Goal: Task Accomplishment & Management: Complete application form

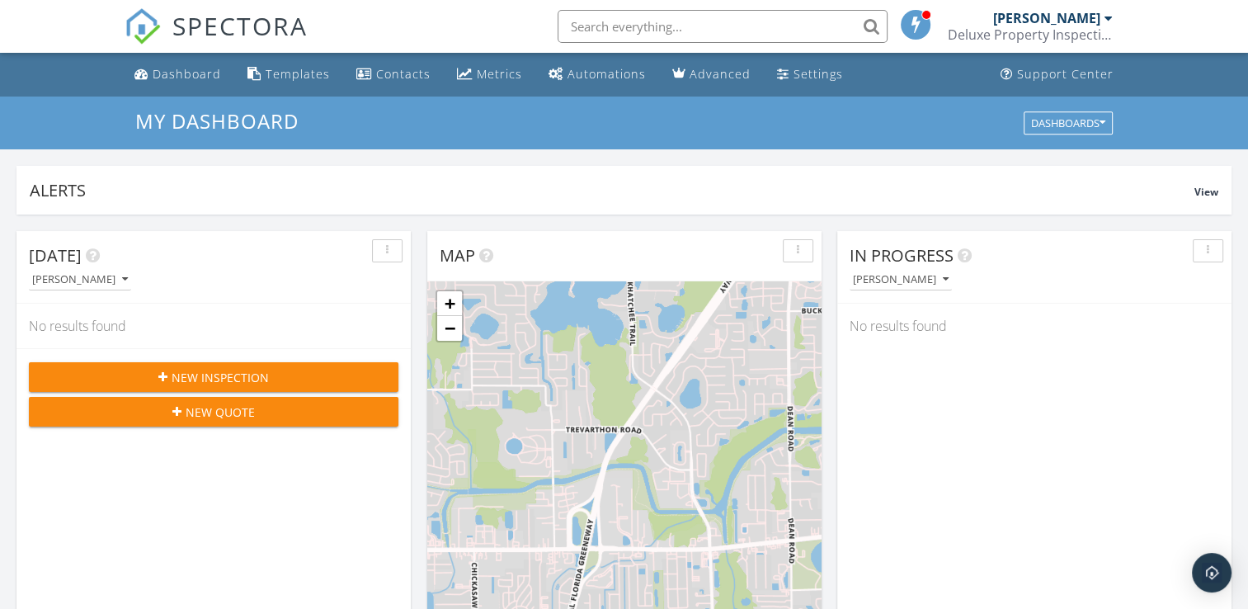
scroll to position [1526, 1273]
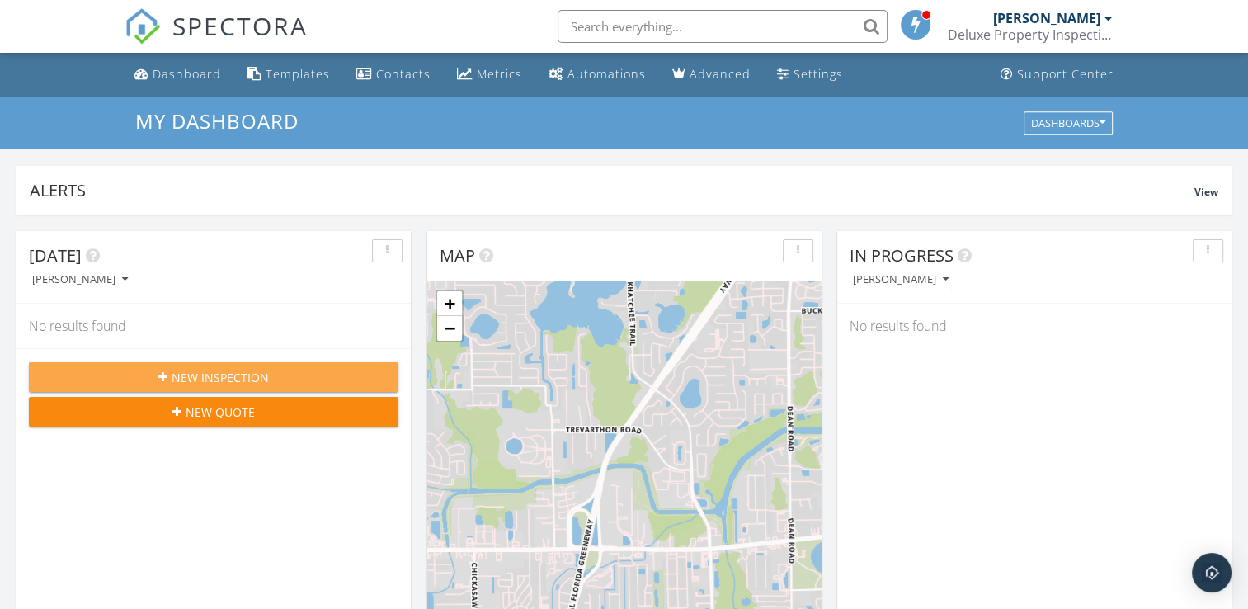
click at [221, 378] on span "New Inspection" at bounding box center [220, 377] width 97 height 17
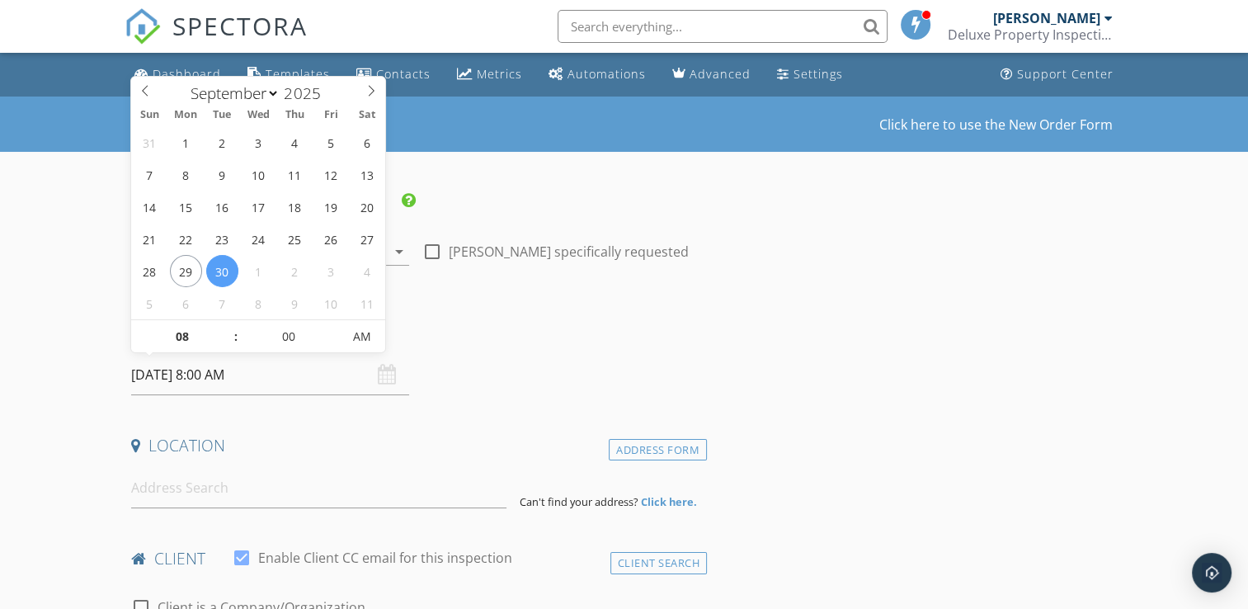
click at [228, 375] on input "09/30/2025 8:00 AM" at bounding box center [270, 375] width 278 height 40
type input "09"
type input "09/30/2025 9:00 AM"
click at [228, 327] on span at bounding box center [227, 328] width 12 height 16
click at [679, 345] on div "Date/Time" at bounding box center [416, 338] width 582 height 33
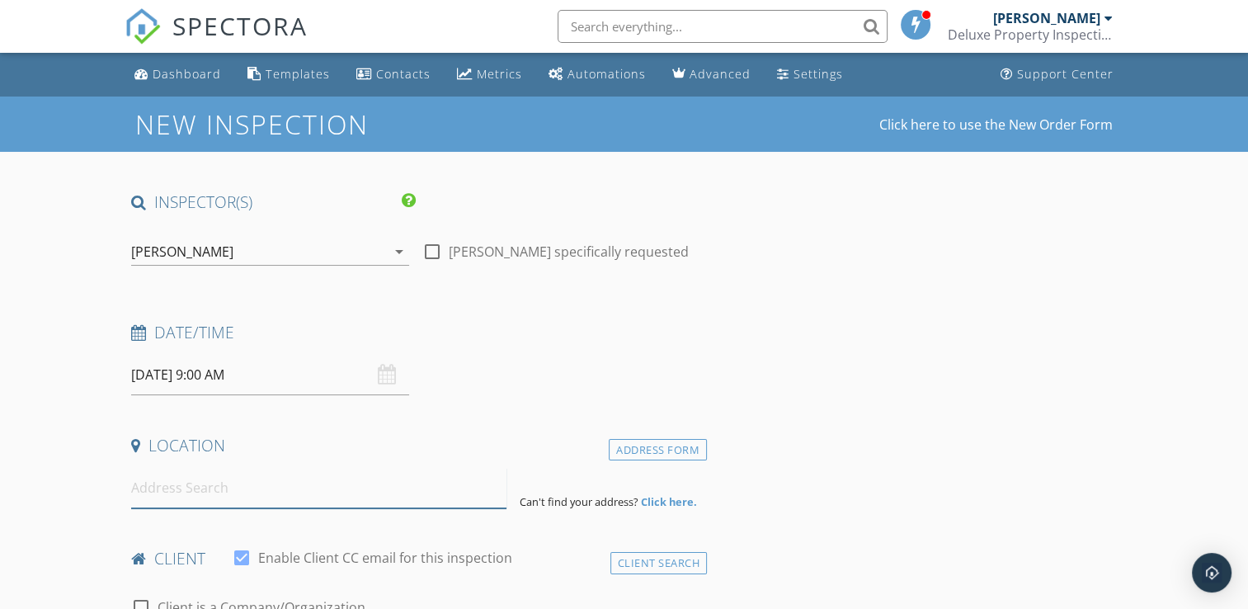
click at [275, 495] on input at bounding box center [318, 488] width 375 height 40
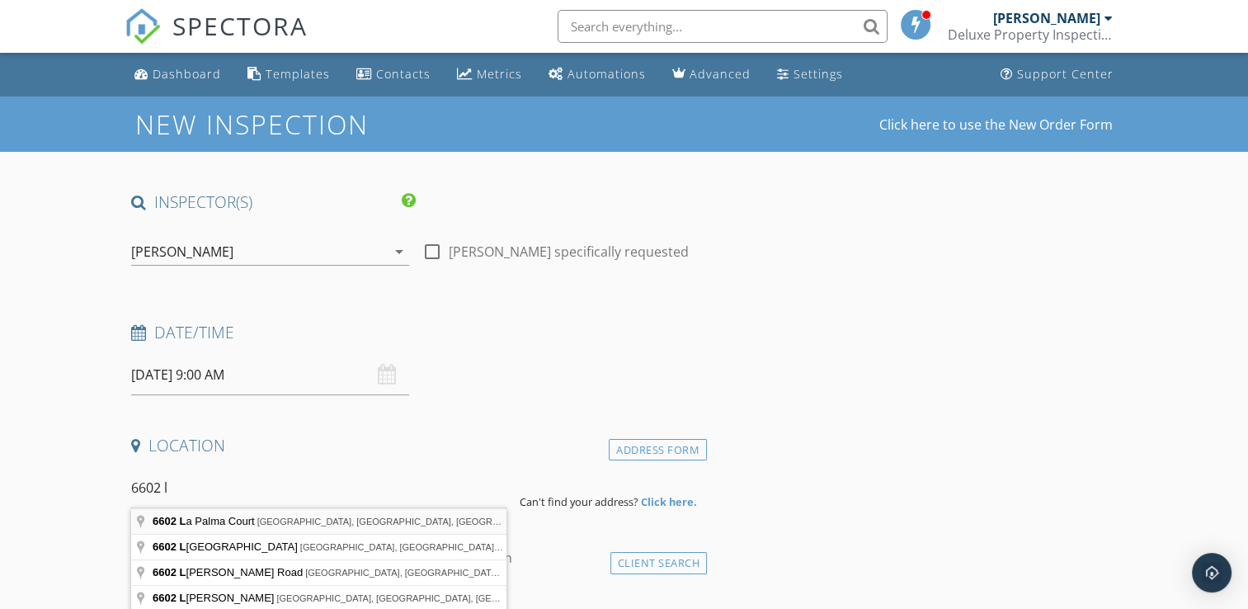
type input "6602 La Palma Court, Orlando, FL, USA"
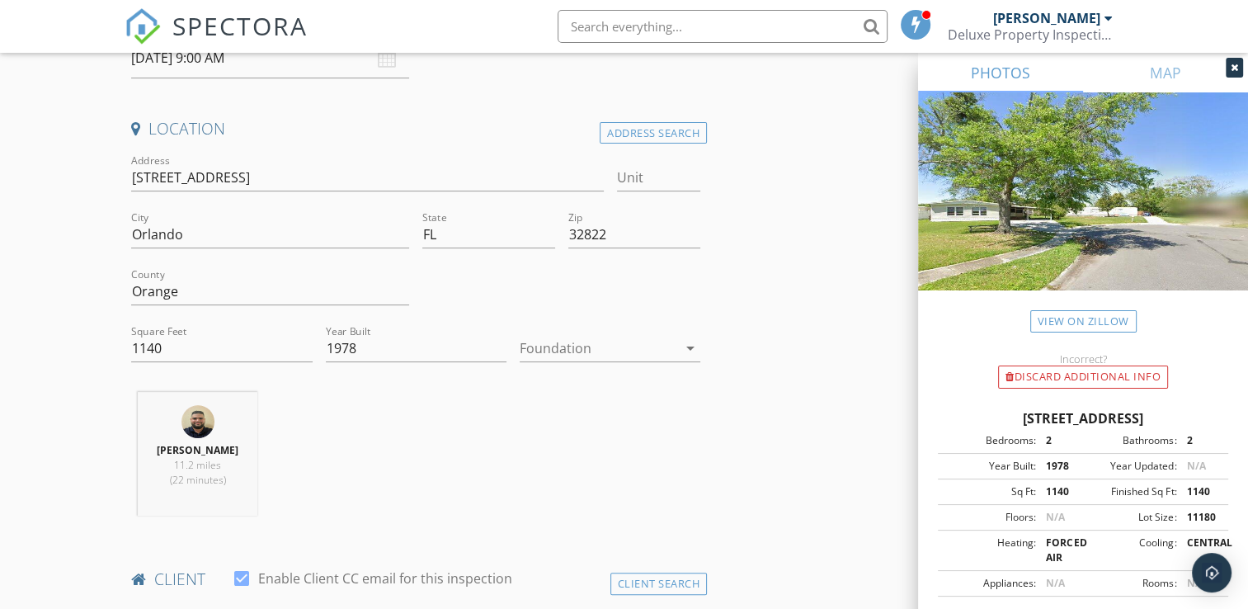
scroll to position [330, 0]
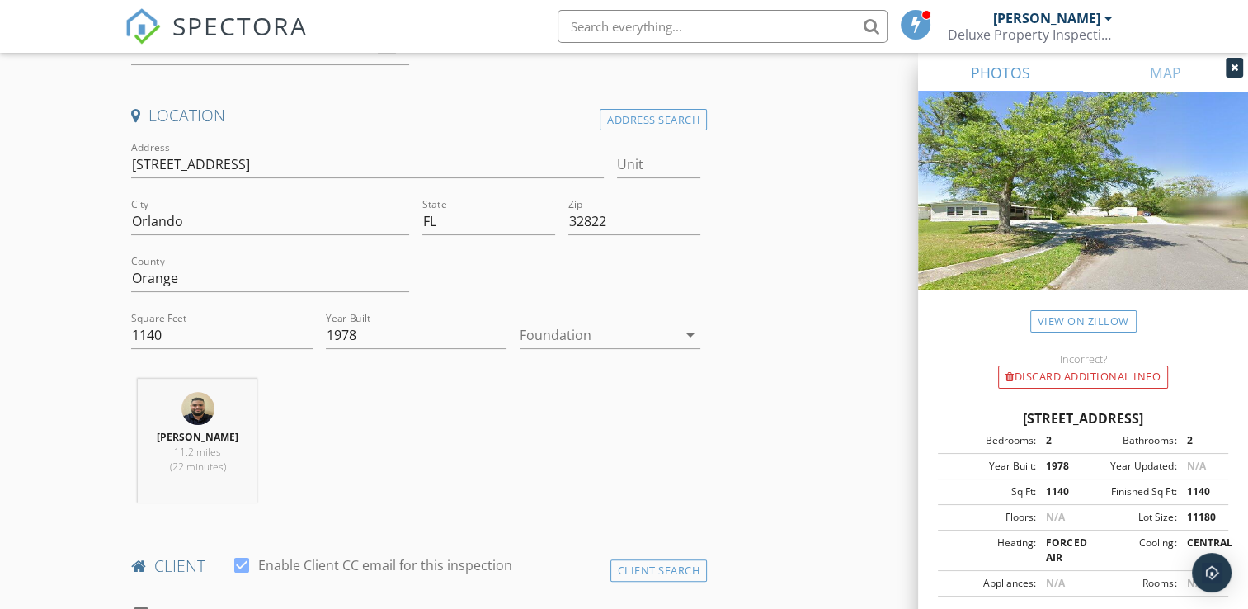
click at [660, 334] on div at bounding box center [597, 335] width 157 height 26
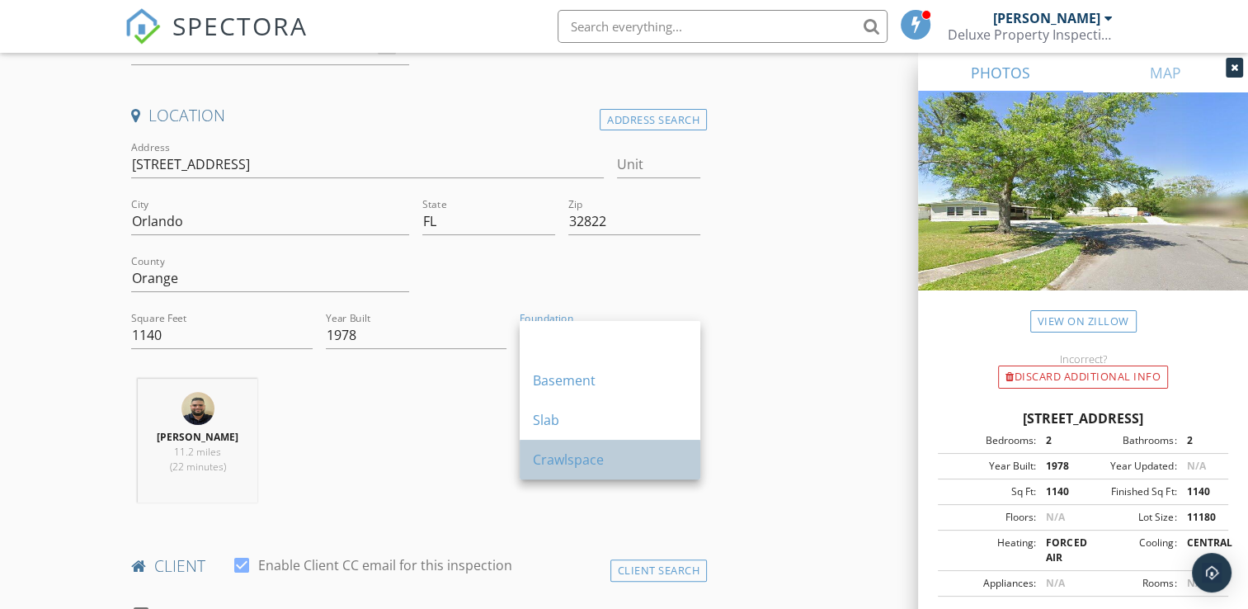
click at [595, 467] on div "Crawlspace" at bounding box center [610, 459] width 154 height 20
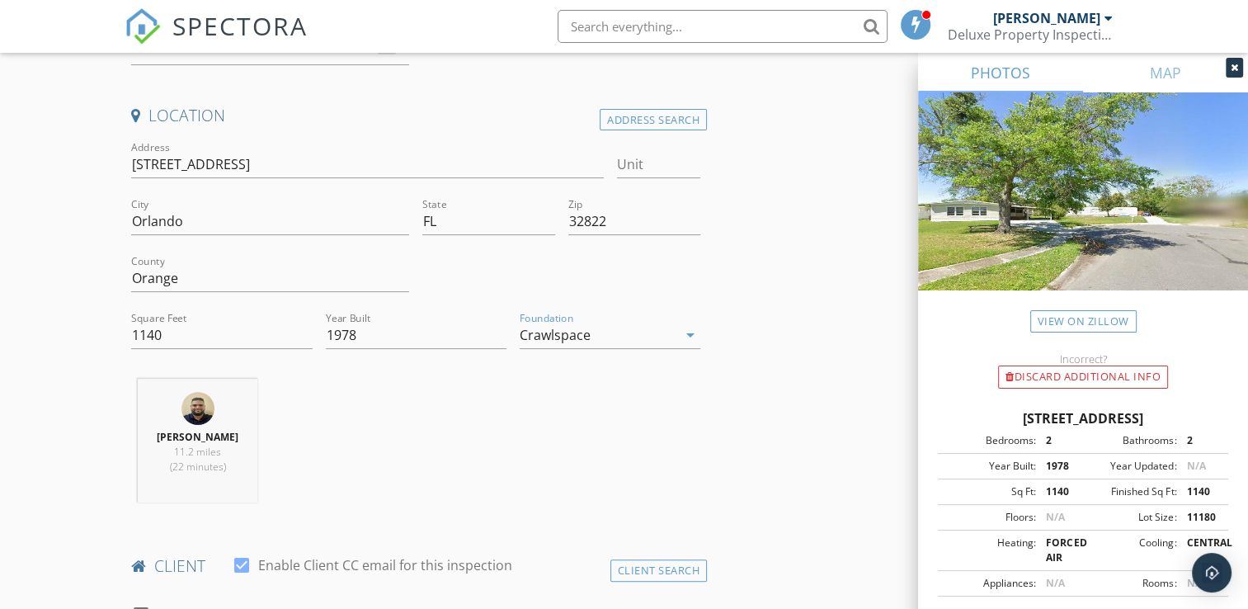
scroll to position [412, 0]
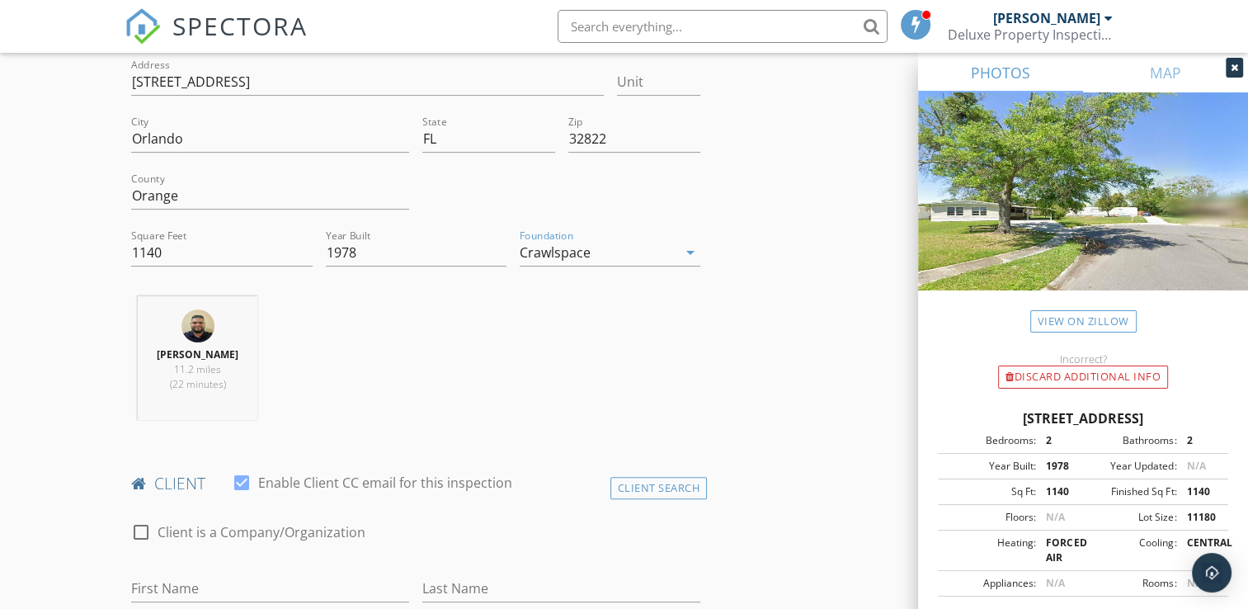
click at [1232, 68] on icon at bounding box center [1233, 68] width 7 height 10
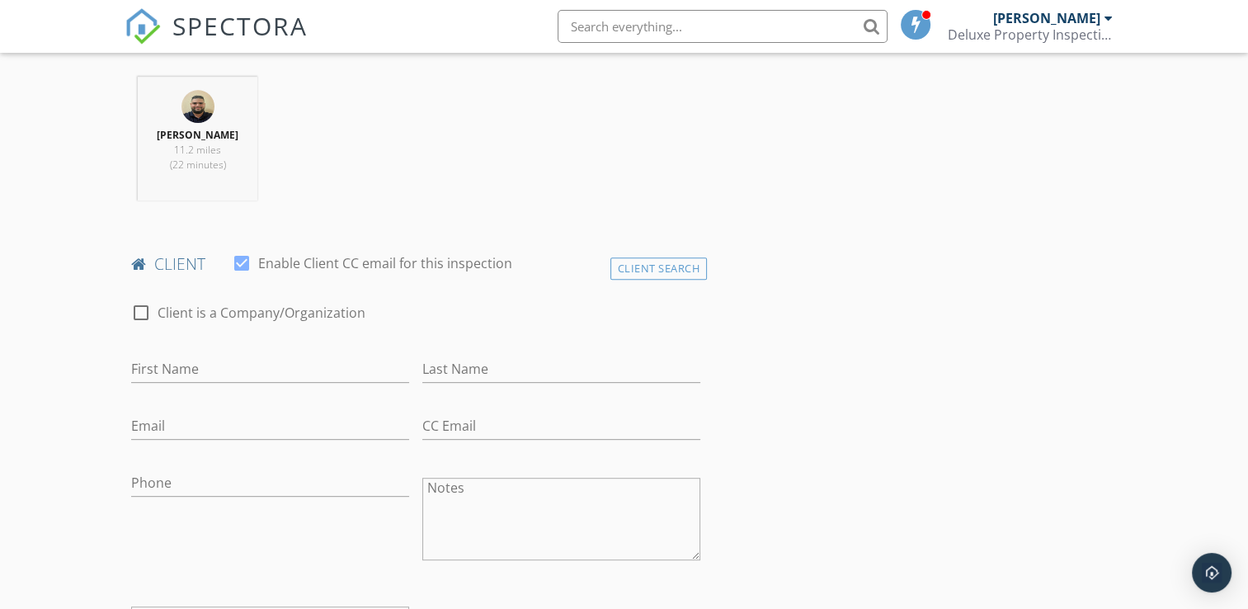
scroll to position [660, 0]
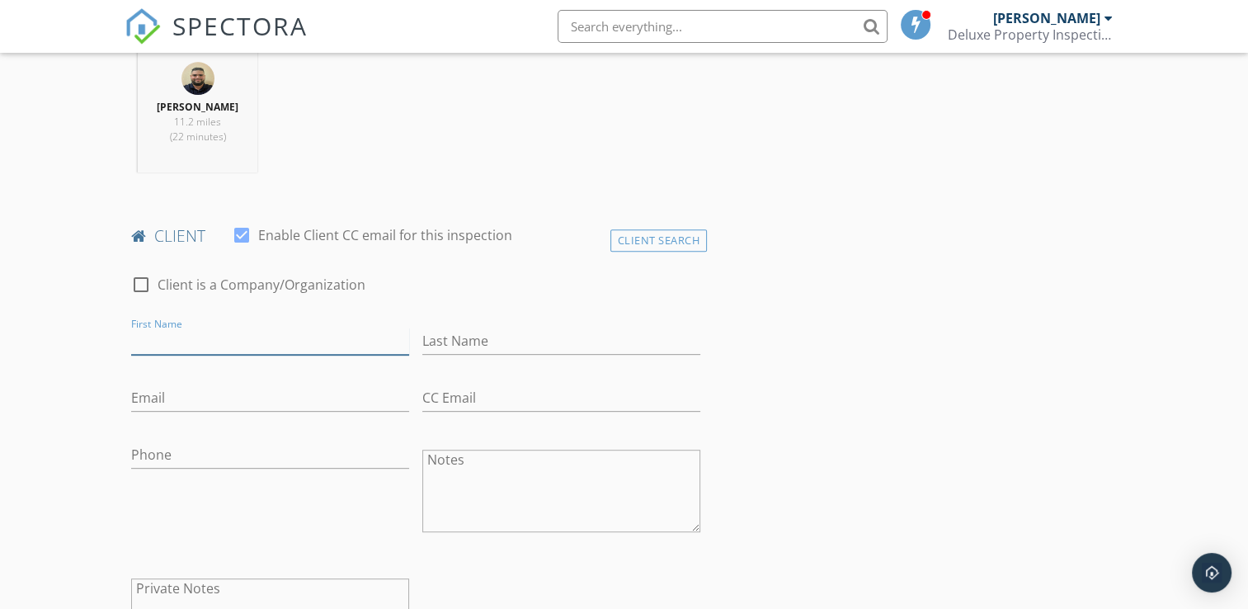
click at [291, 349] on input "First Name" at bounding box center [270, 340] width 278 height 27
type input "David Alejandro"
click at [466, 355] on input "Last Name" at bounding box center [561, 340] width 278 height 27
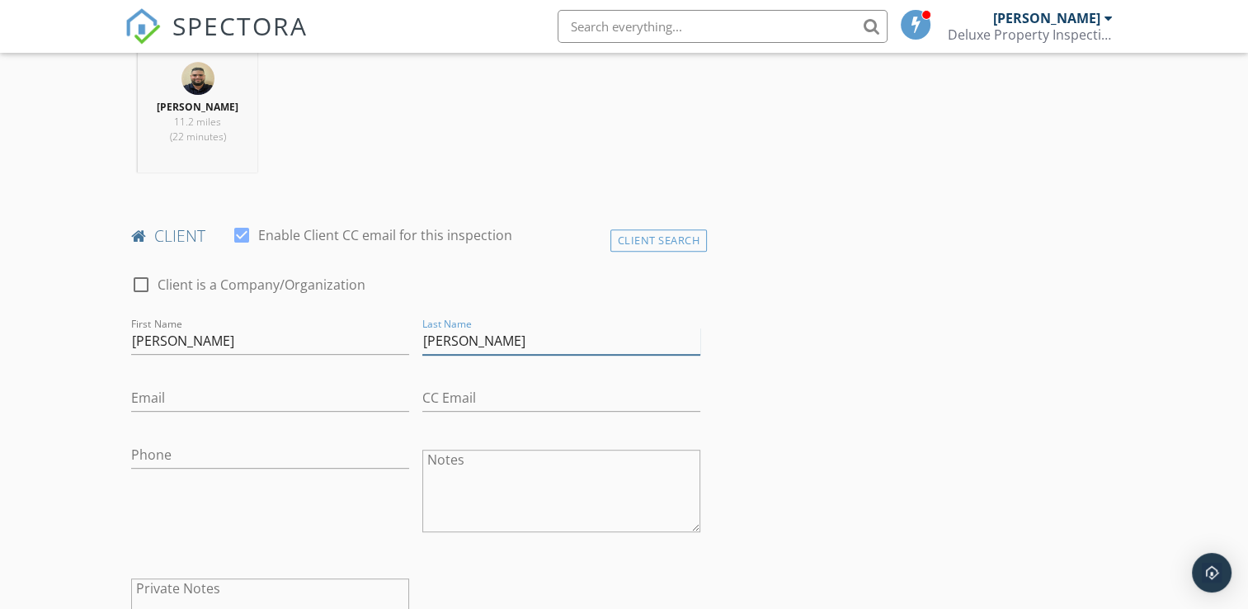
type input "[PERSON_NAME]"
click at [342, 409] on input "Email" at bounding box center [270, 397] width 278 height 27
type input "[EMAIL_ADDRESS][DOMAIN_NAME]"
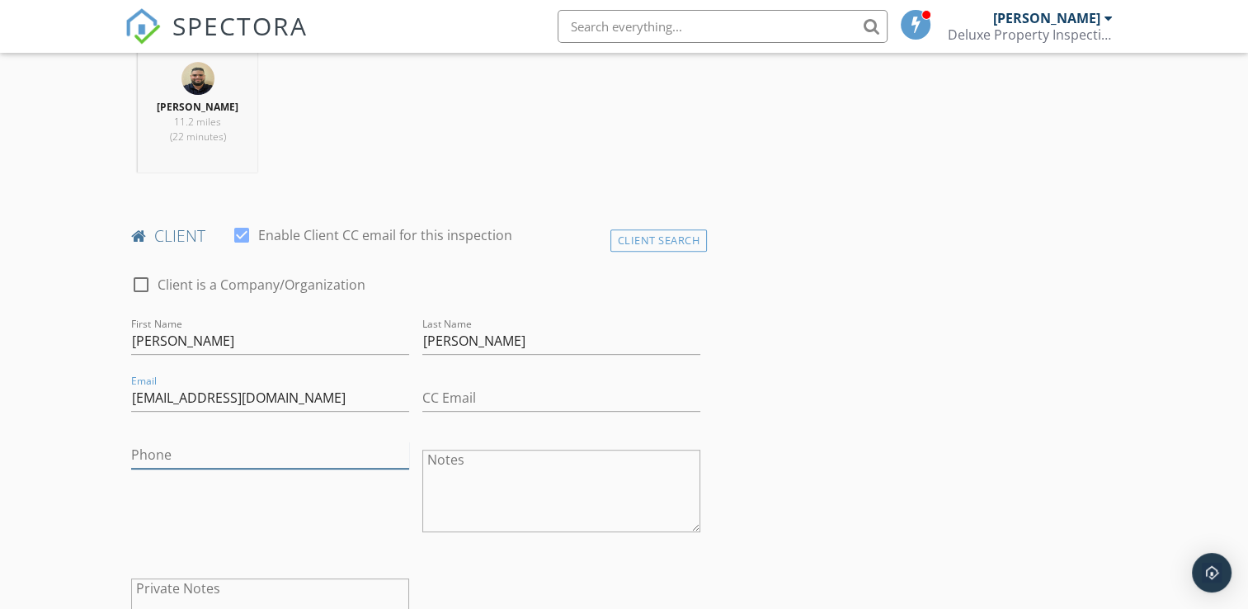
click at [190, 468] on input "Phone" at bounding box center [270, 454] width 278 height 27
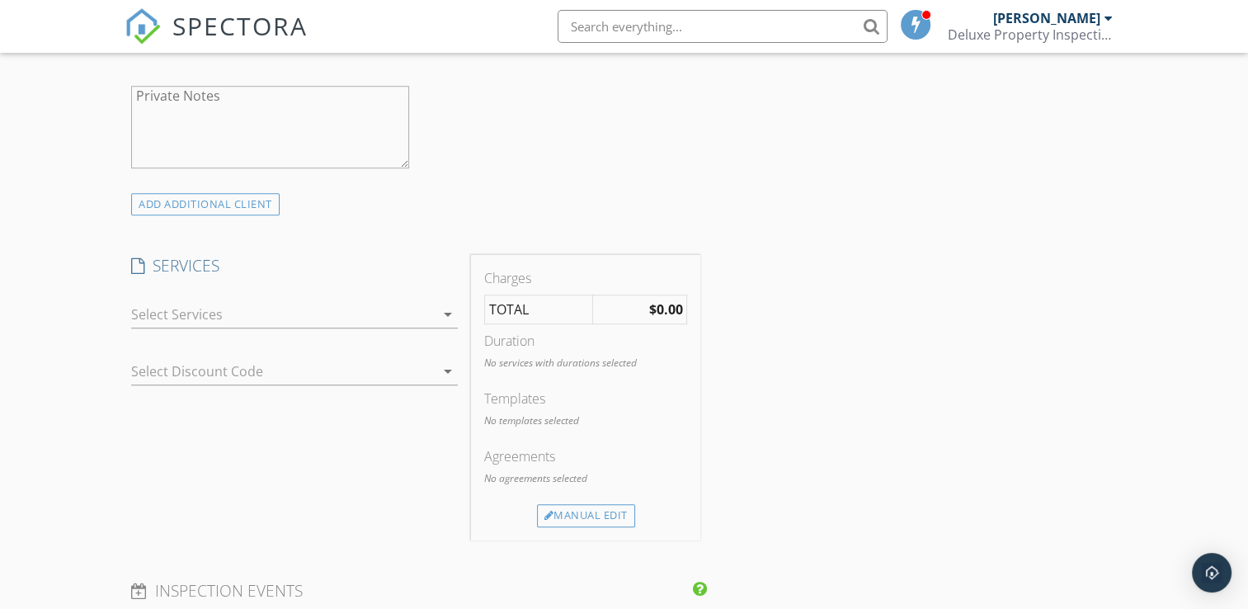
scroll to position [1154, 0]
type input "573-234-438693"
click at [444, 322] on icon "arrow_drop_down" at bounding box center [448, 312] width 20 height 20
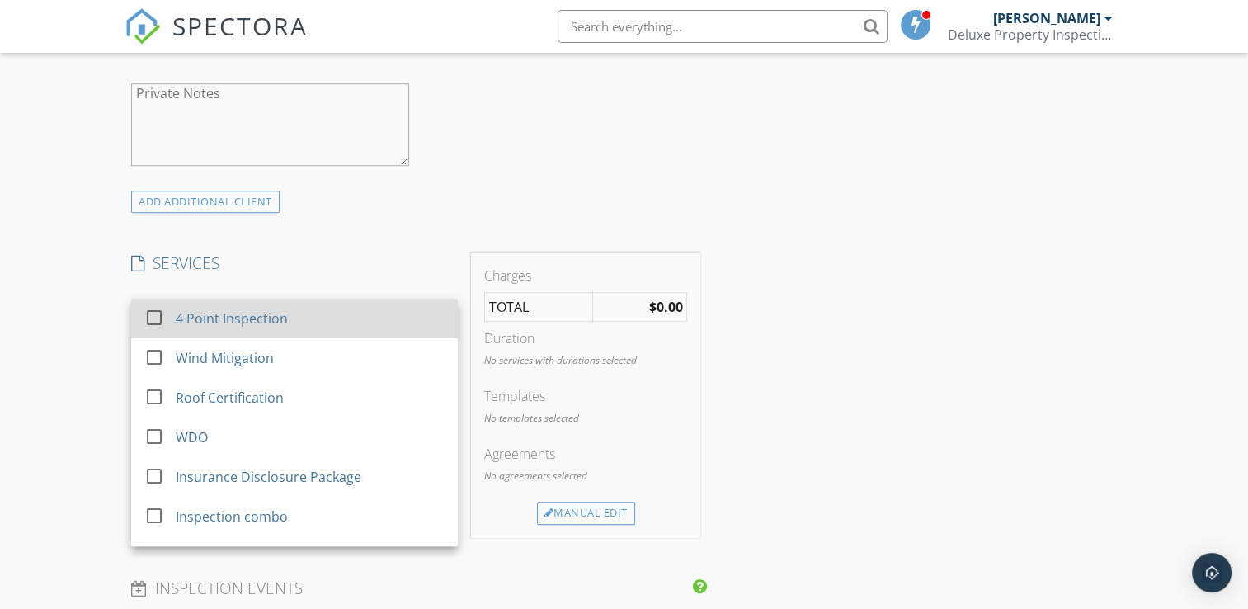
click at [148, 328] on div at bounding box center [154, 317] width 28 height 28
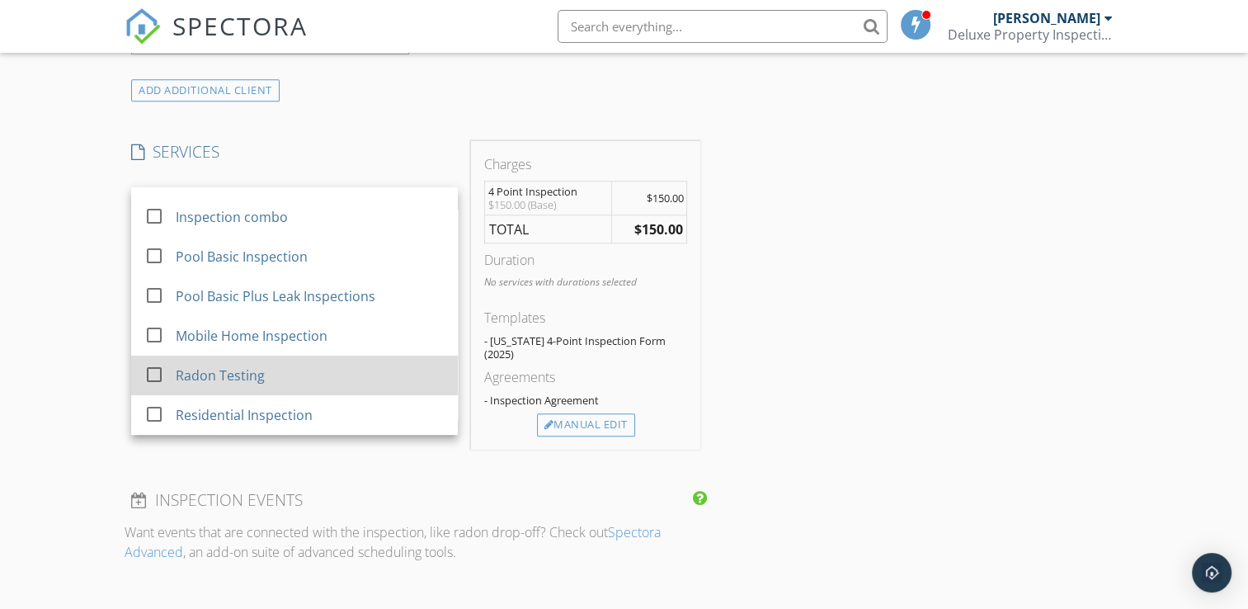
scroll to position [1237, 0]
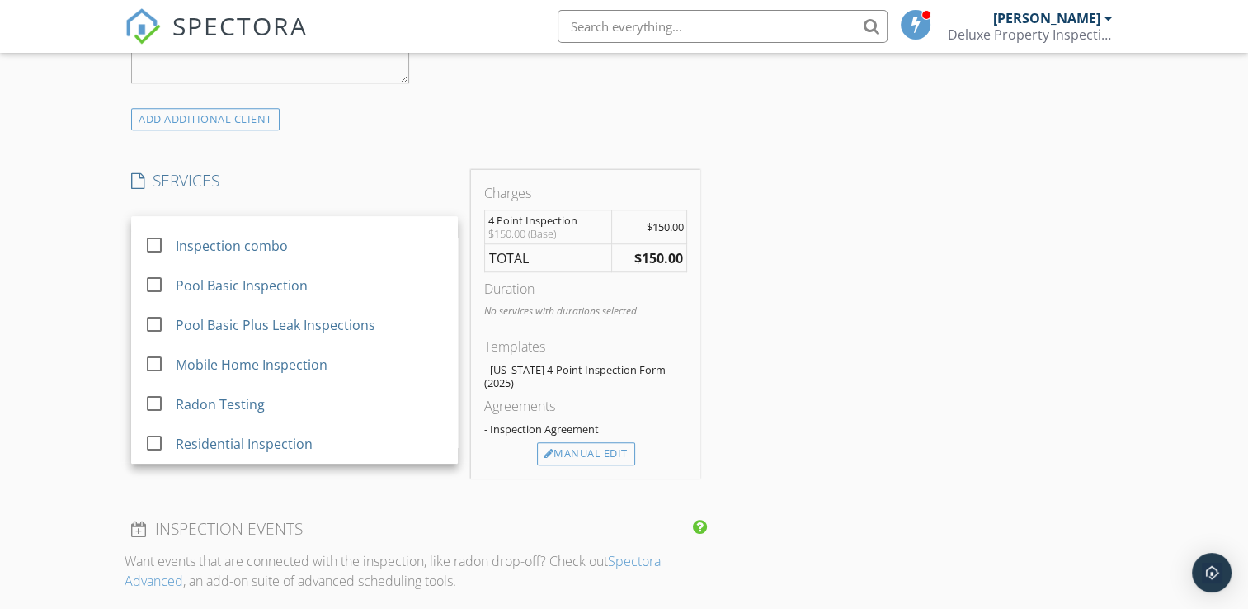
click at [900, 292] on div "INSPECTOR(S) check_box Kenrick Ocana-Velez PRIMARY Kenrick Ocana-Velez arrow_dr…" at bounding box center [624, 317] width 998 height 2727
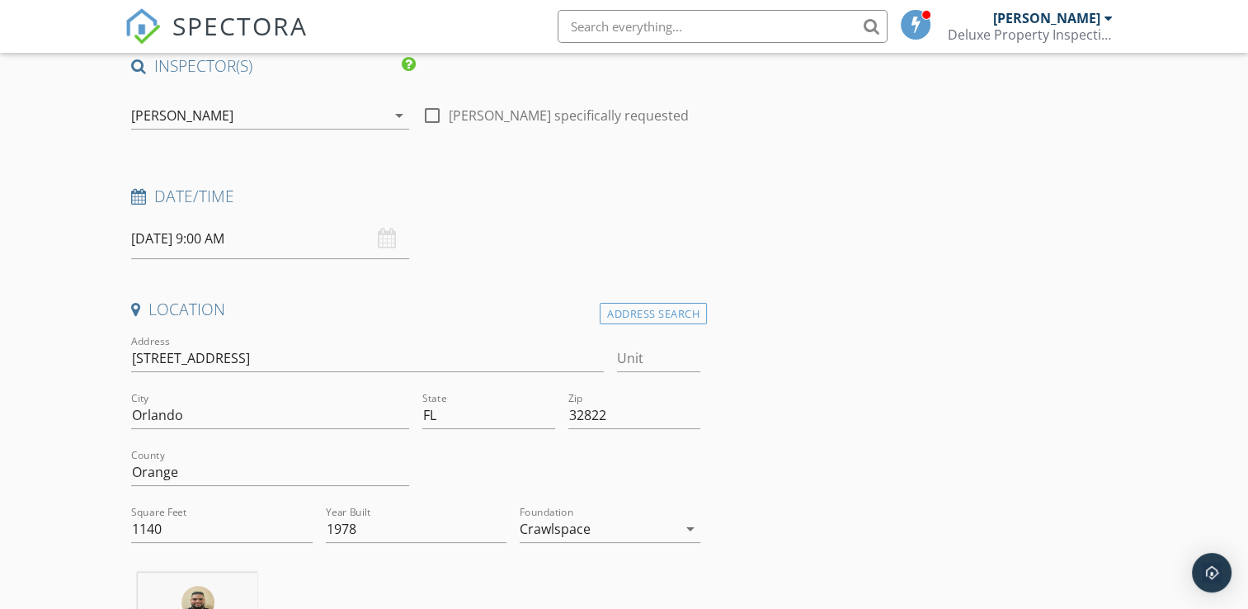
scroll to position [0, 0]
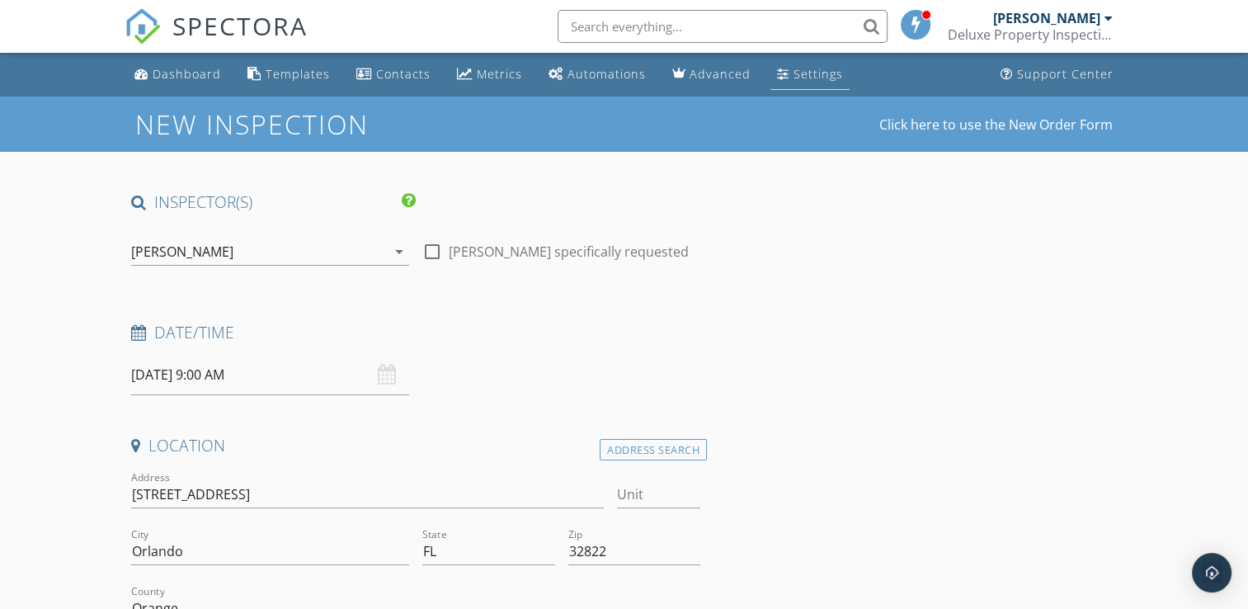
click at [793, 81] on div "Settings" at bounding box center [817, 74] width 49 height 16
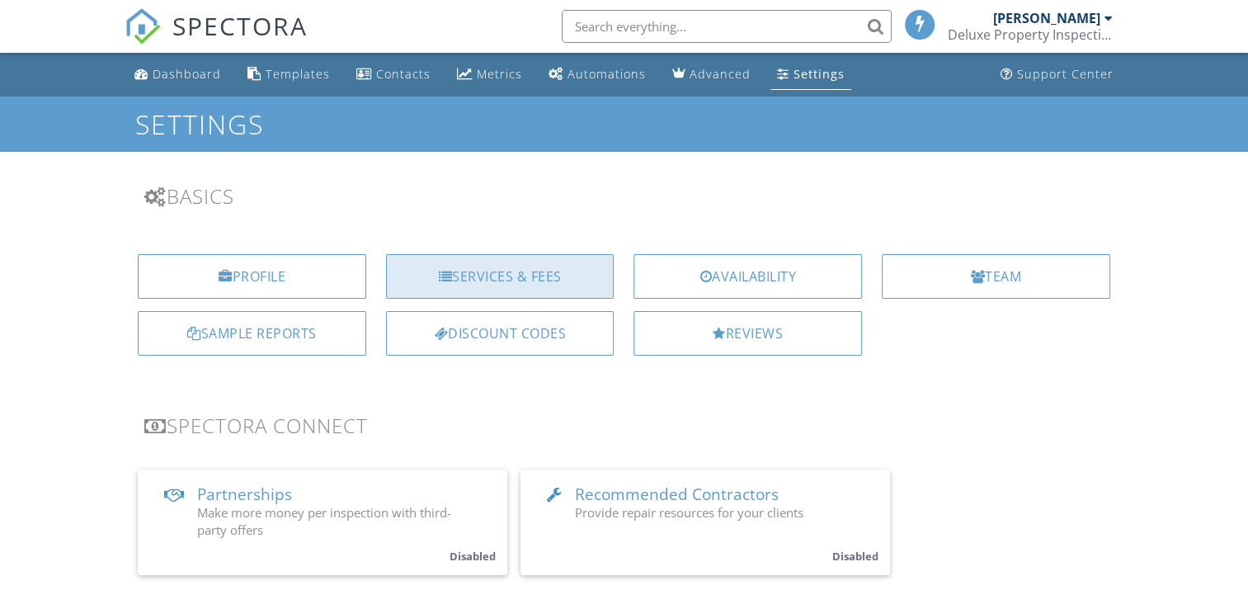
click at [533, 275] on div "Services & Fees" at bounding box center [500, 276] width 228 height 45
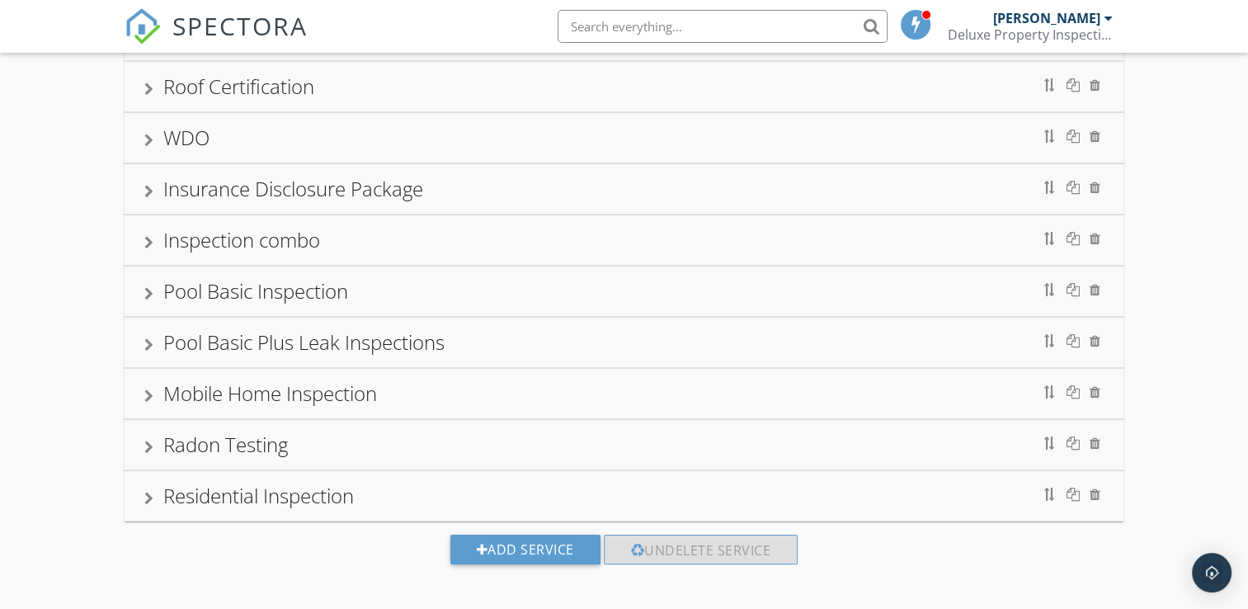
scroll to position [222, 0]
click at [186, 395] on div "Mobile Home Inspection" at bounding box center [270, 389] width 214 height 27
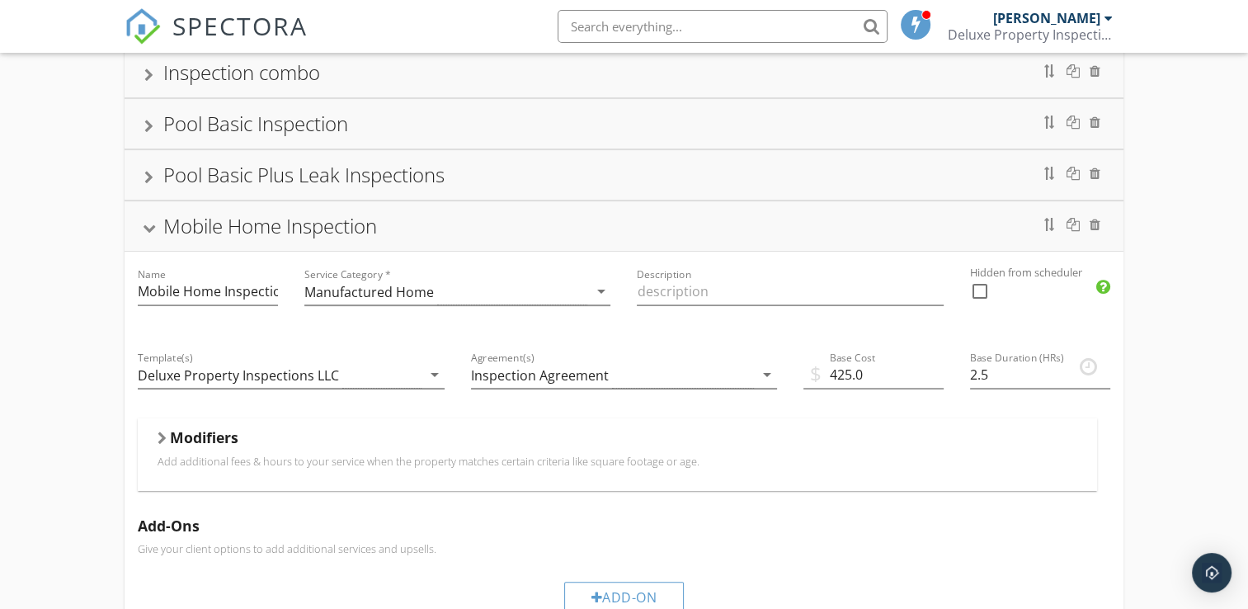
scroll to position [387, 0]
click at [198, 435] on h5 "Modifiers" at bounding box center [204, 436] width 68 height 16
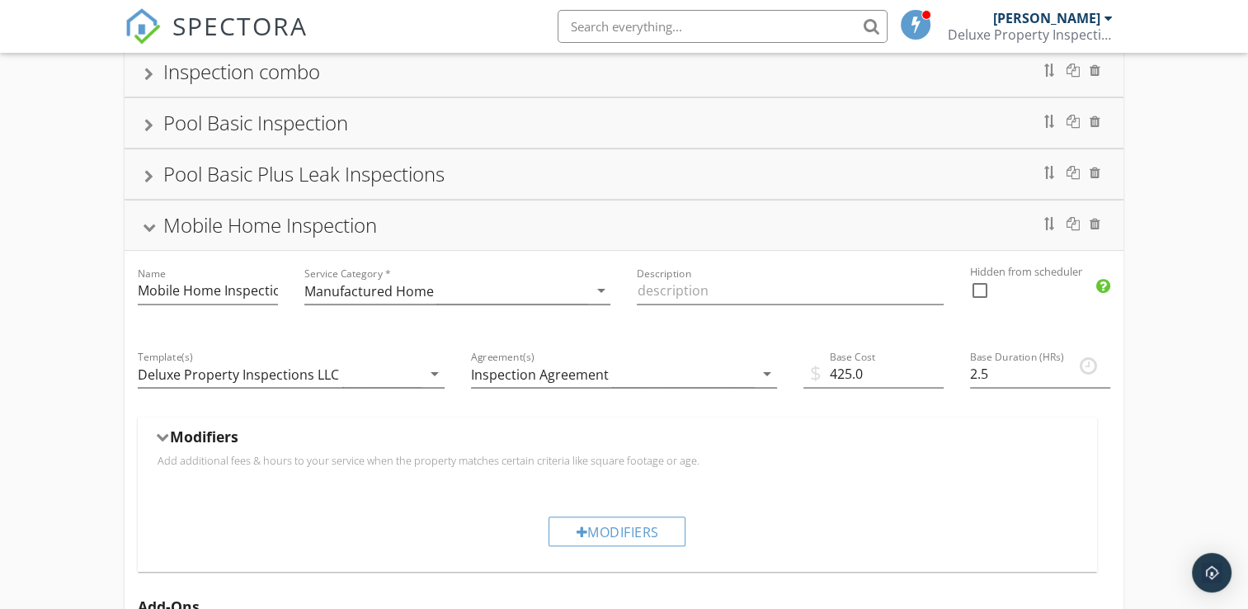
click at [198, 435] on h5 "Modifiers" at bounding box center [204, 436] width 68 height 16
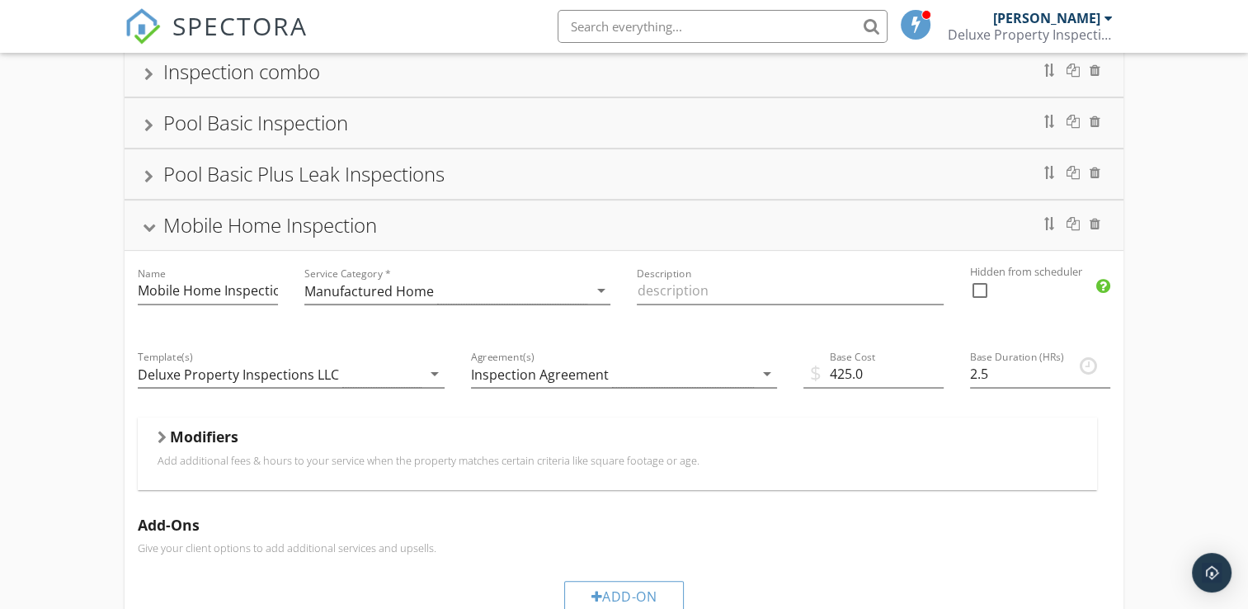
click at [193, 435] on h5 "Modifiers" at bounding box center [204, 436] width 68 height 16
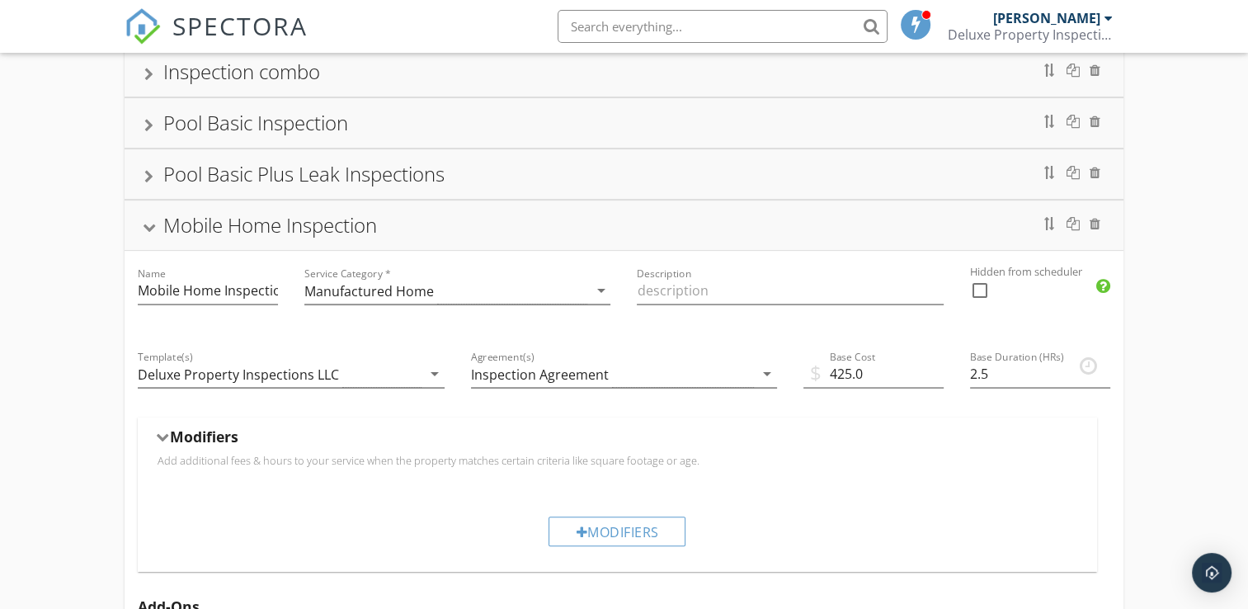
click at [193, 435] on h5 "Modifiers" at bounding box center [204, 436] width 68 height 16
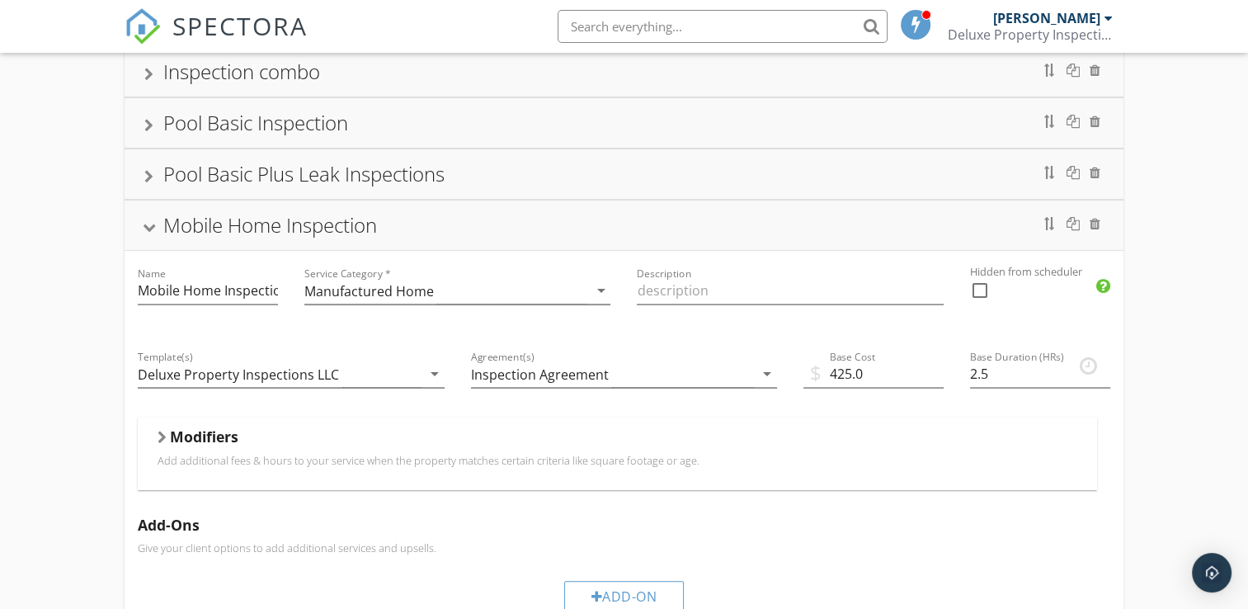
click at [178, 229] on div "Mobile Home Inspection" at bounding box center [270, 224] width 214 height 27
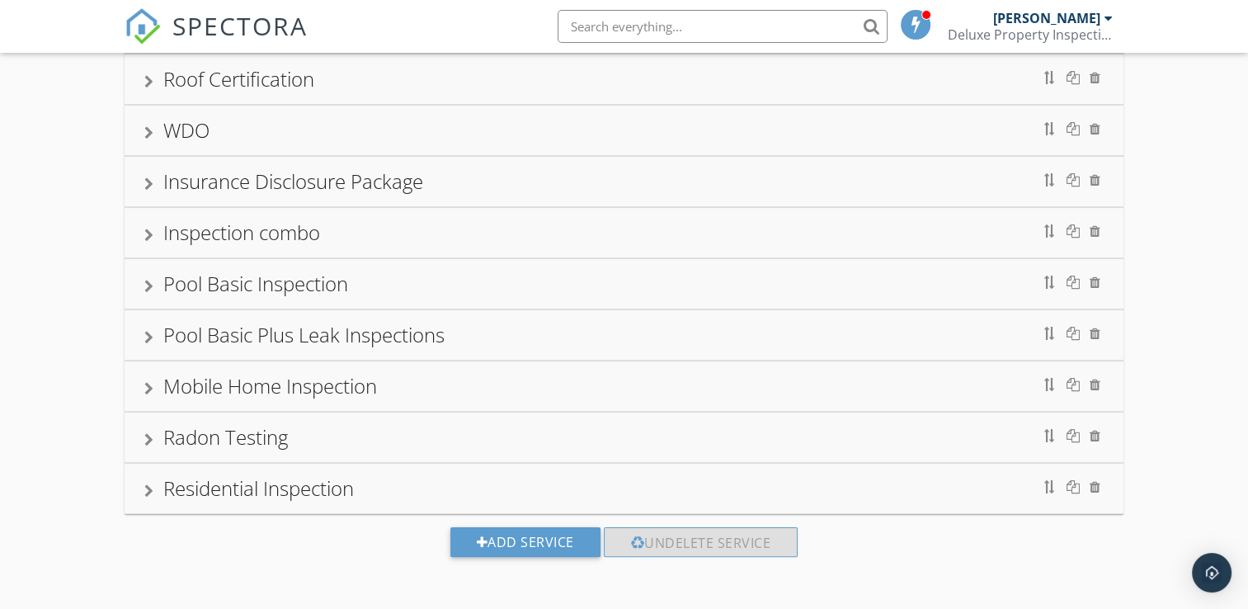
scroll to position [222, 0]
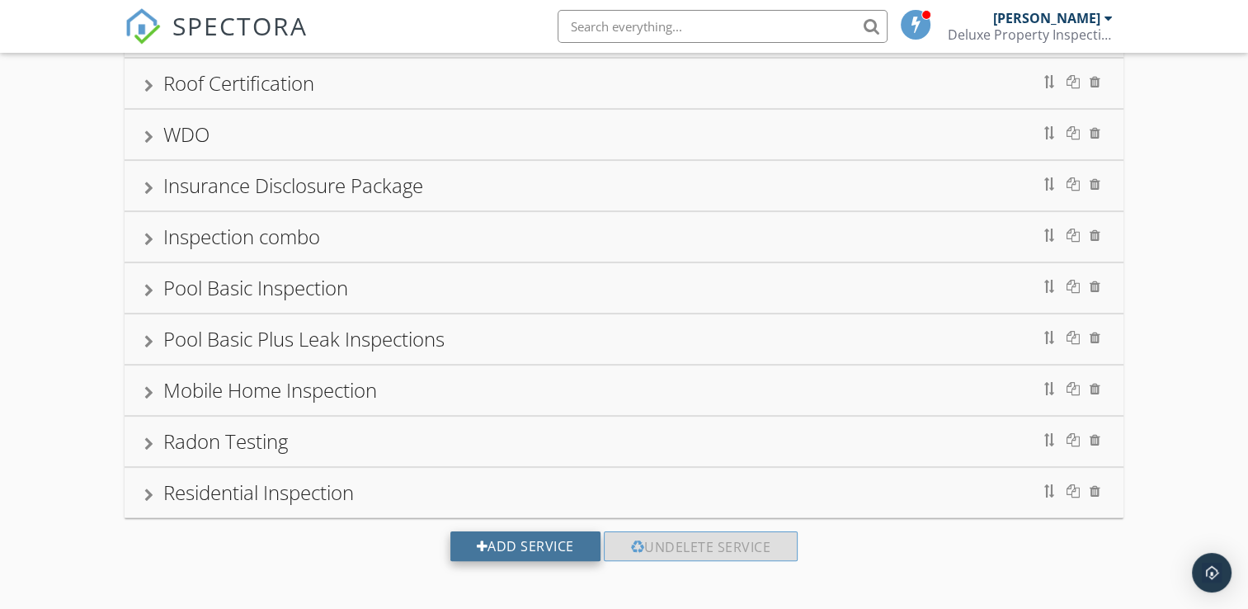
click at [491, 538] on div "Add Service" at bounding box center [525, 546] width 150 height 30
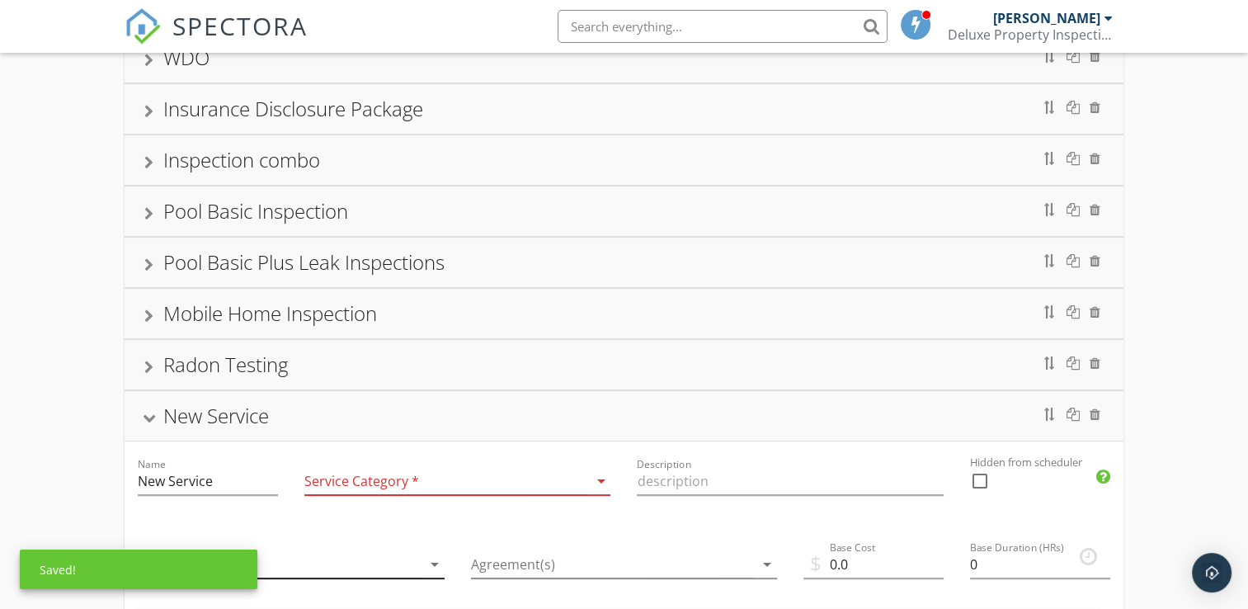
scroll to position [520, 0]
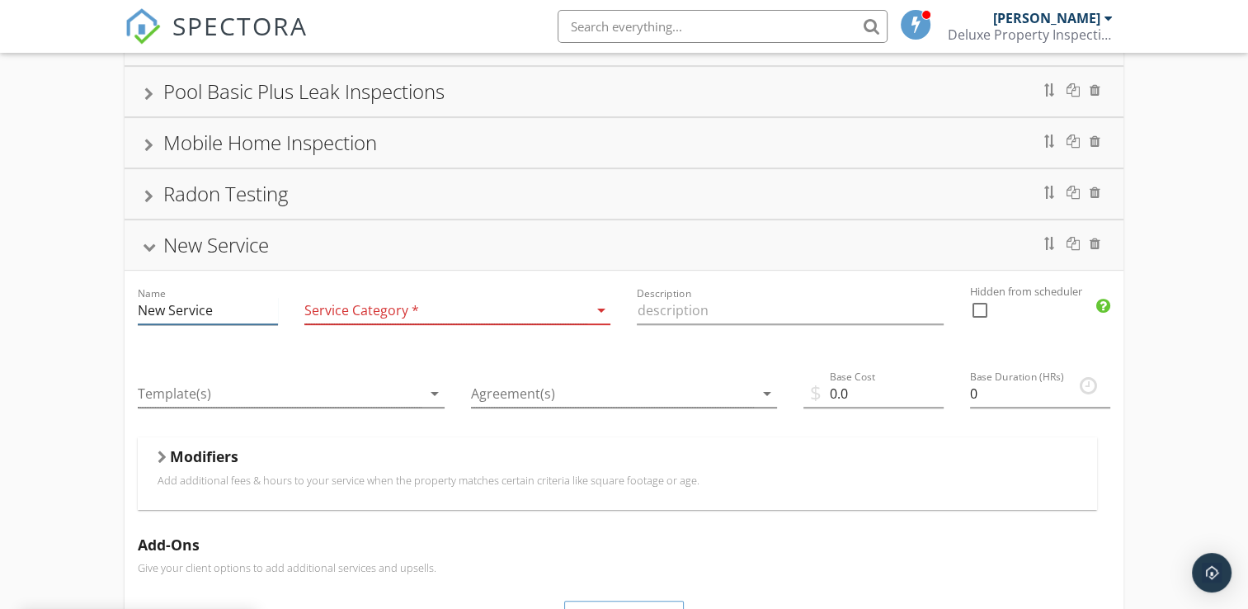
click at [240, 305] on input "New Service" at bounding box center [208, 310] width 140 height 27
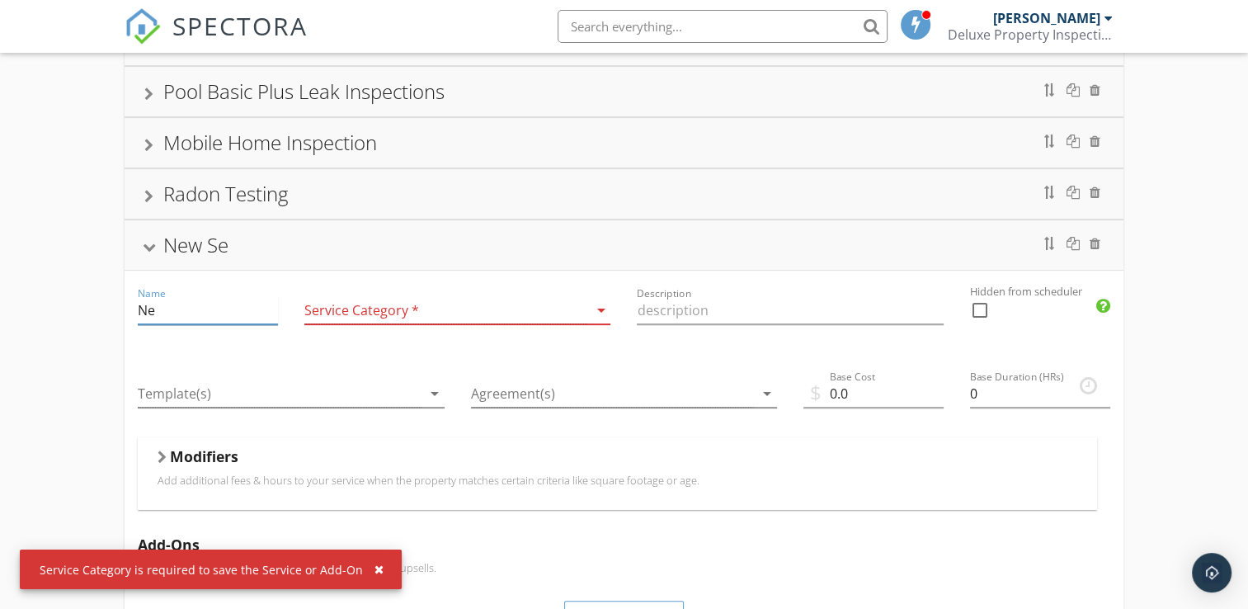
type input "N"
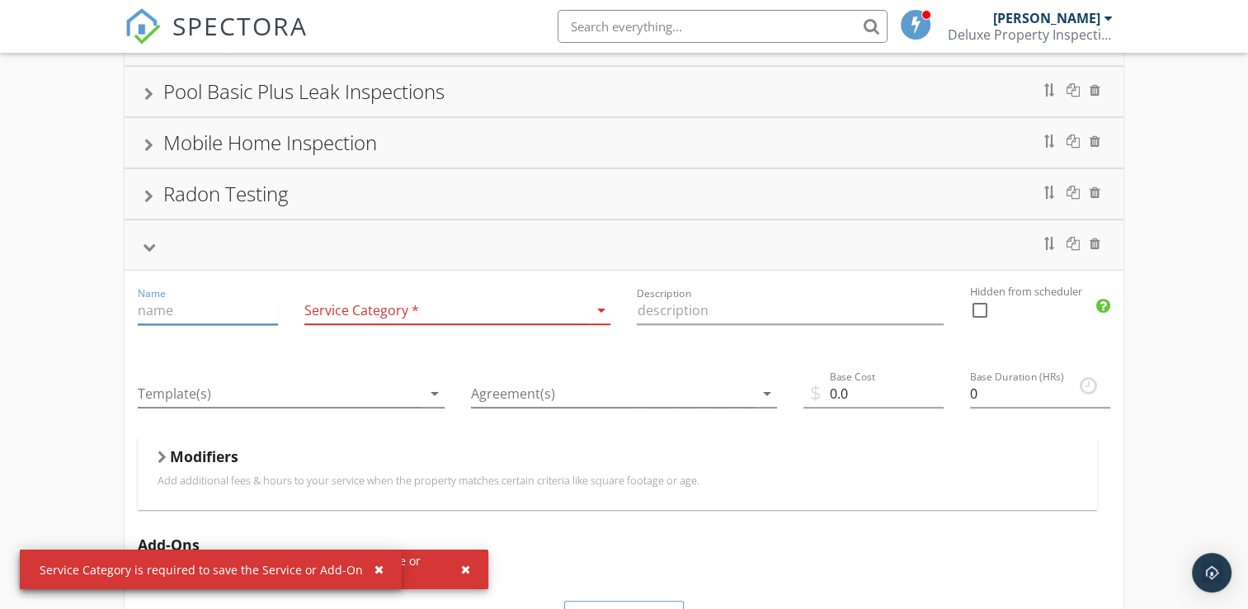
type input "M"
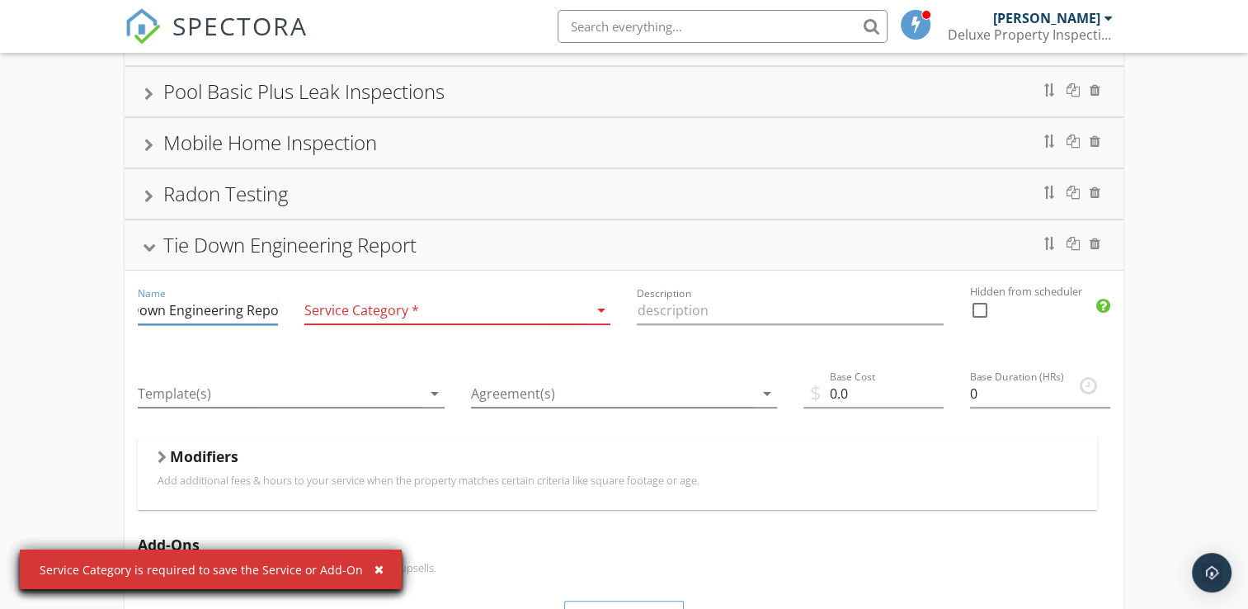
scroll to position [0, 39]
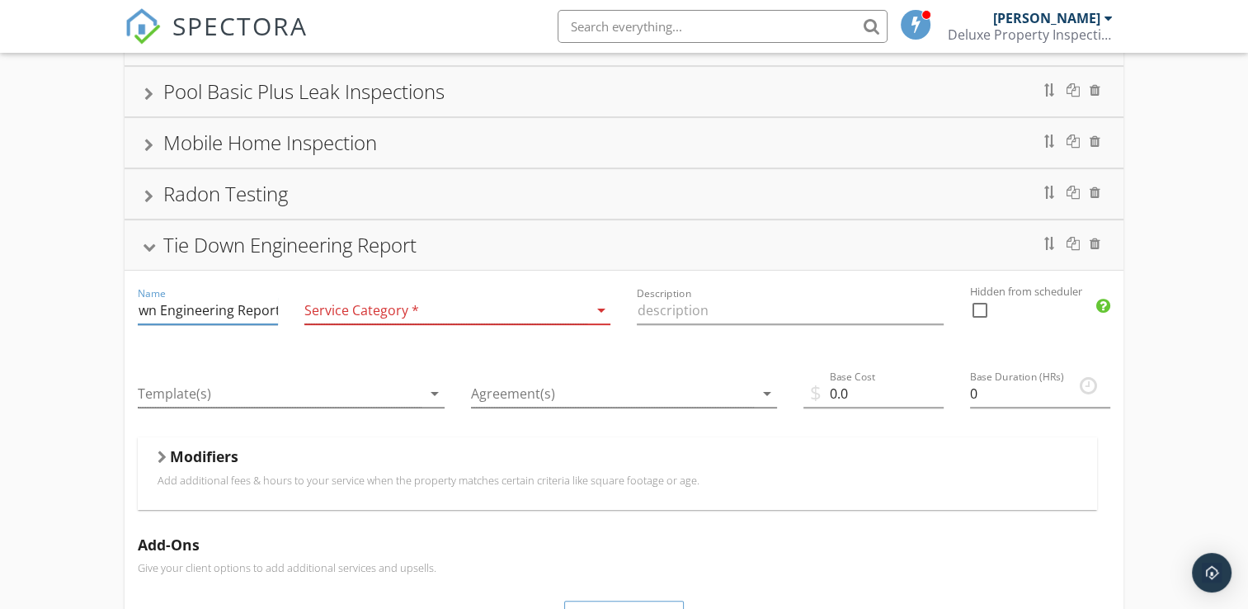
type input "Tie Down Engineering Report"
click at [596, 308] on icon "arrow_drop_down" at bounding box center [600, 310] width 20 height 20
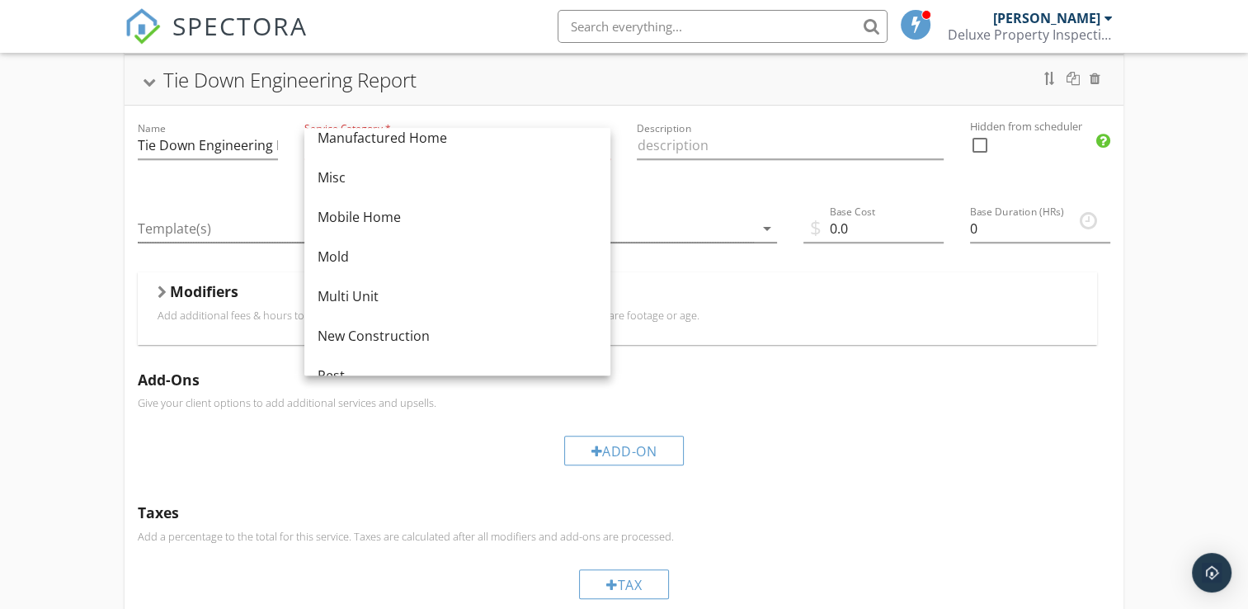
scroll to position [251, 0]
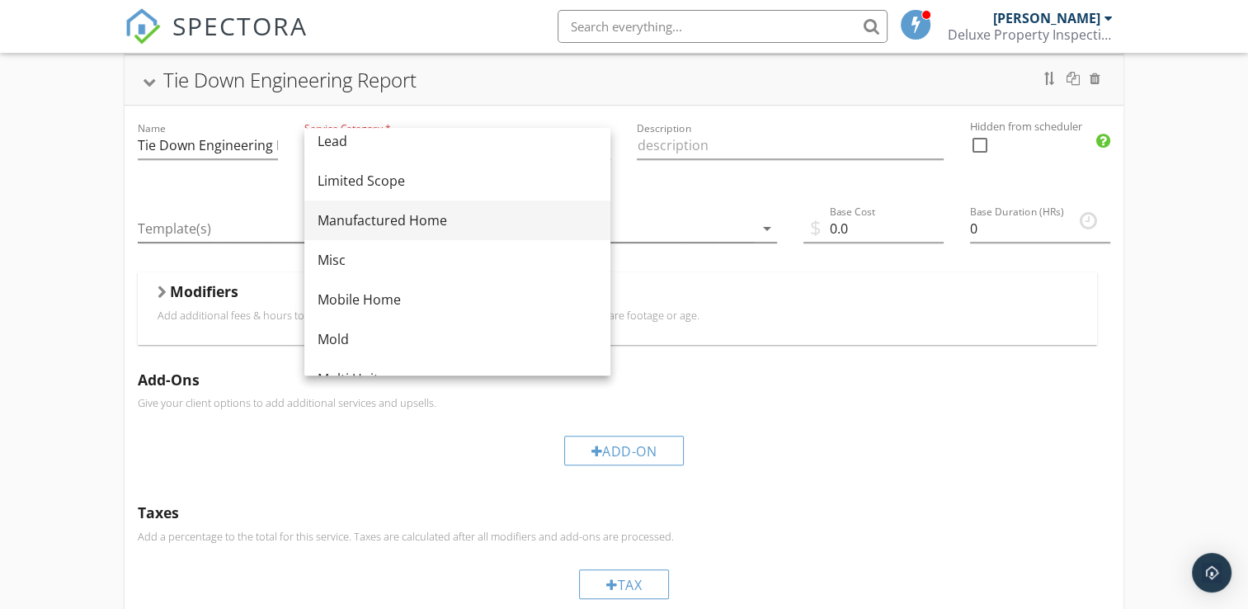
click at [370, 225] on div "Manufactured Home" at bounding box center [457, 220] width 280 height 20
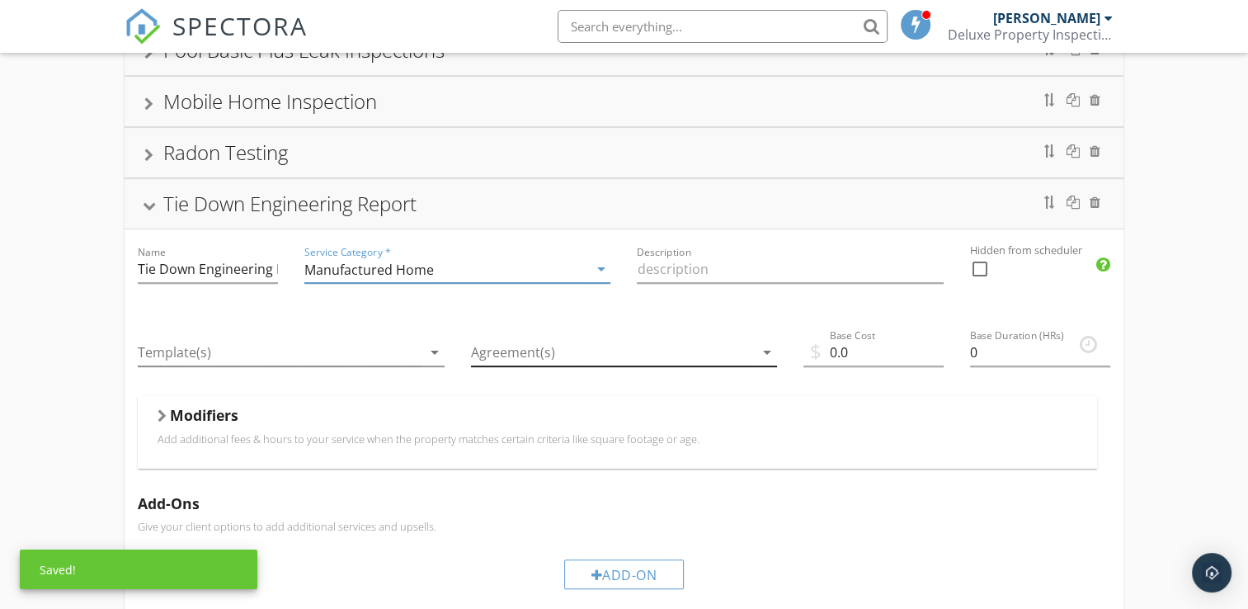
scroll to position [520, 0]
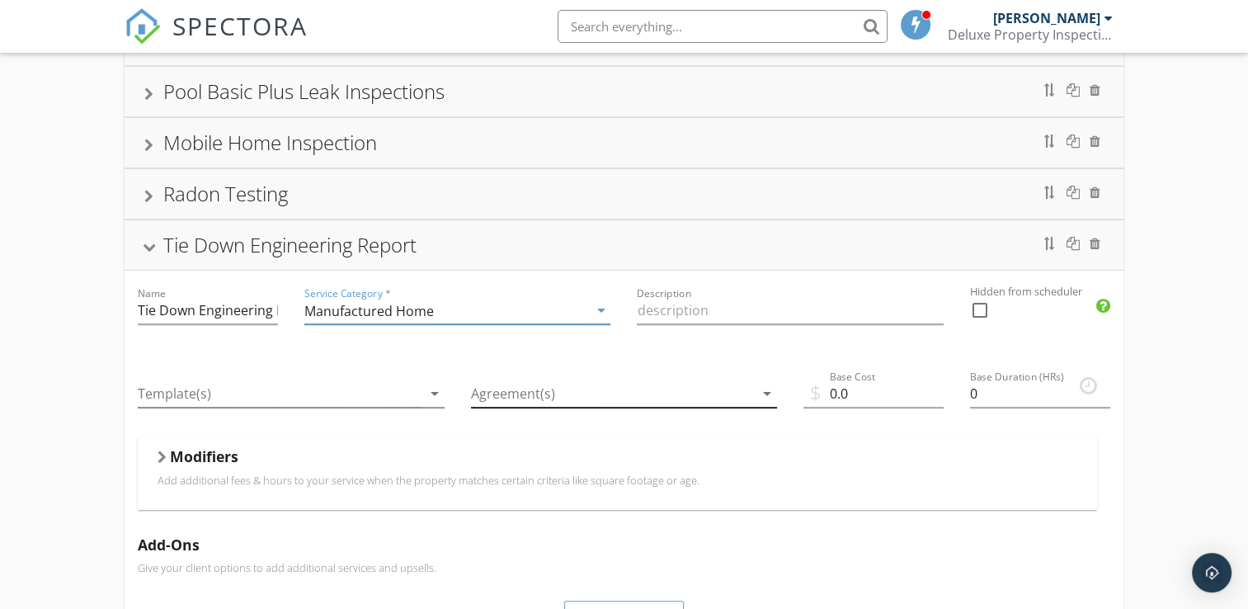
click at [733, 388] on div at bounding box center [612, 393] width 283 height 27
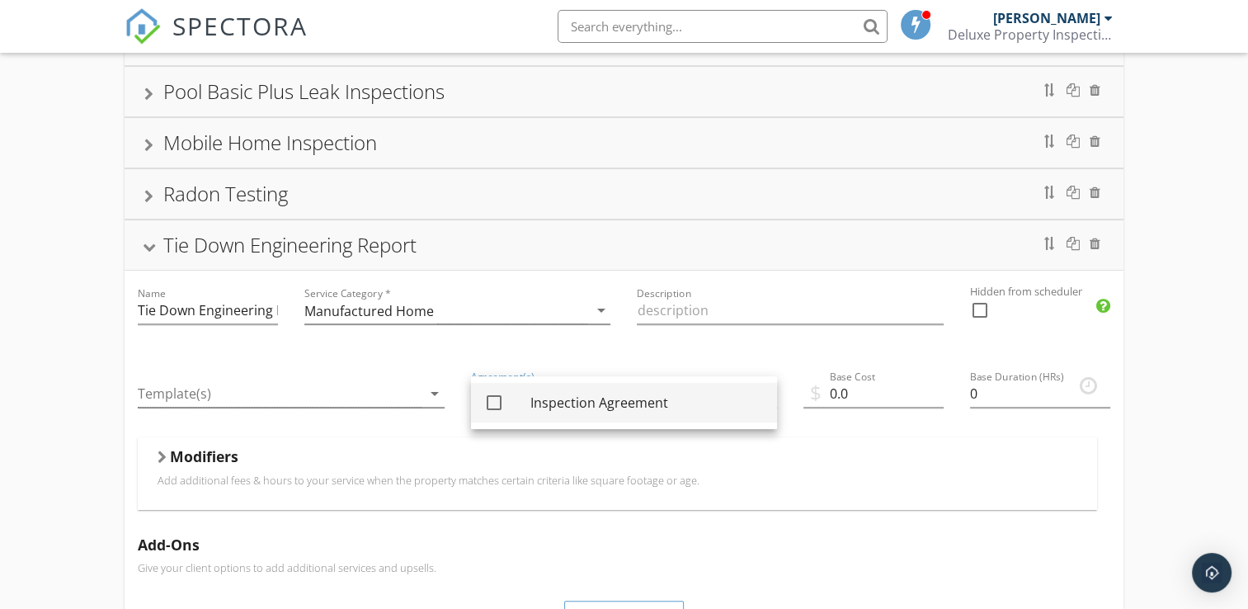
click at [497, 408] on div at bounding box center [494, 402] width 28 height 28
checkbox input "true"
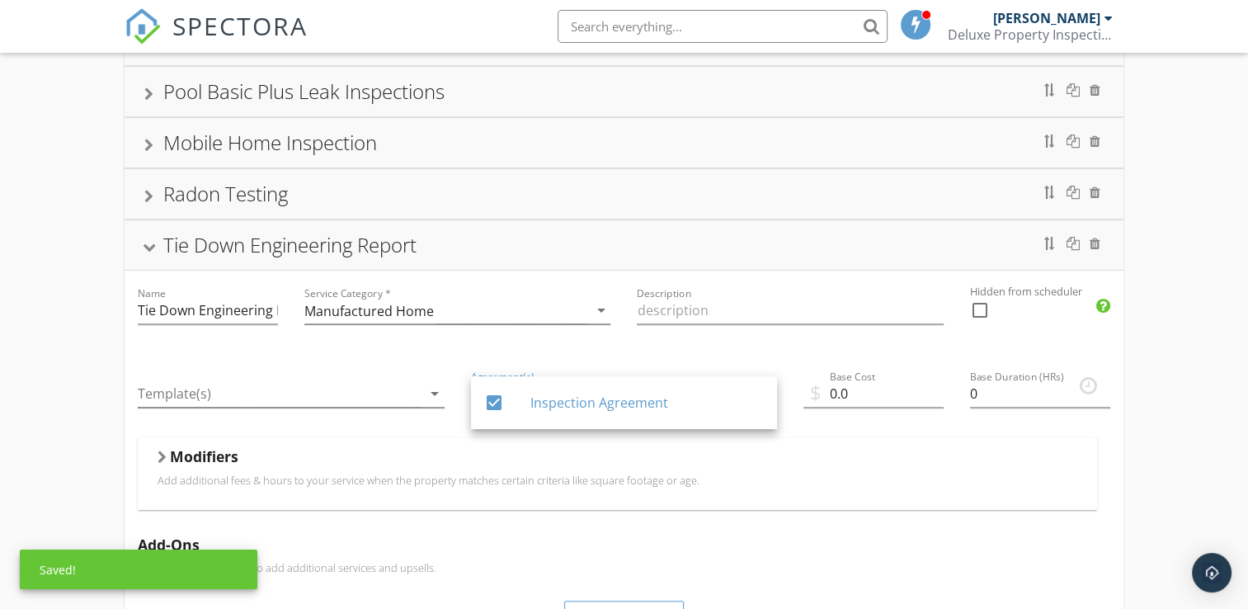
click at [729, 339] on div "Description" at bounding box center [789, 311] width 332 height 83
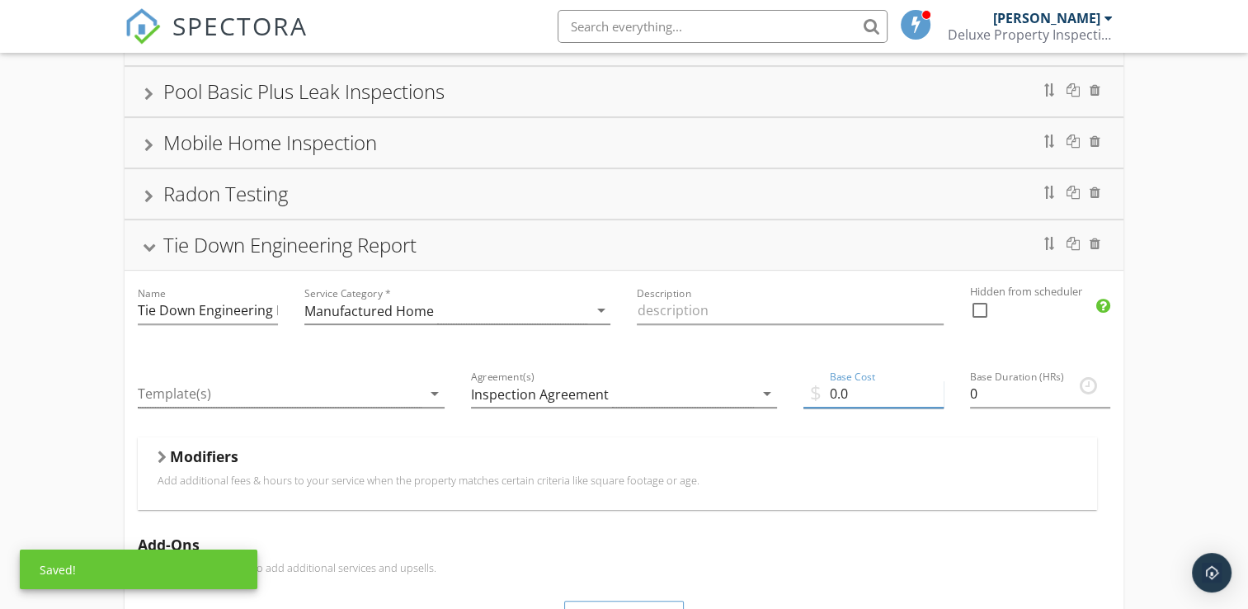
click at [834, 388] on input "0.0" at bounding box center [873, 393] width 140 height 27
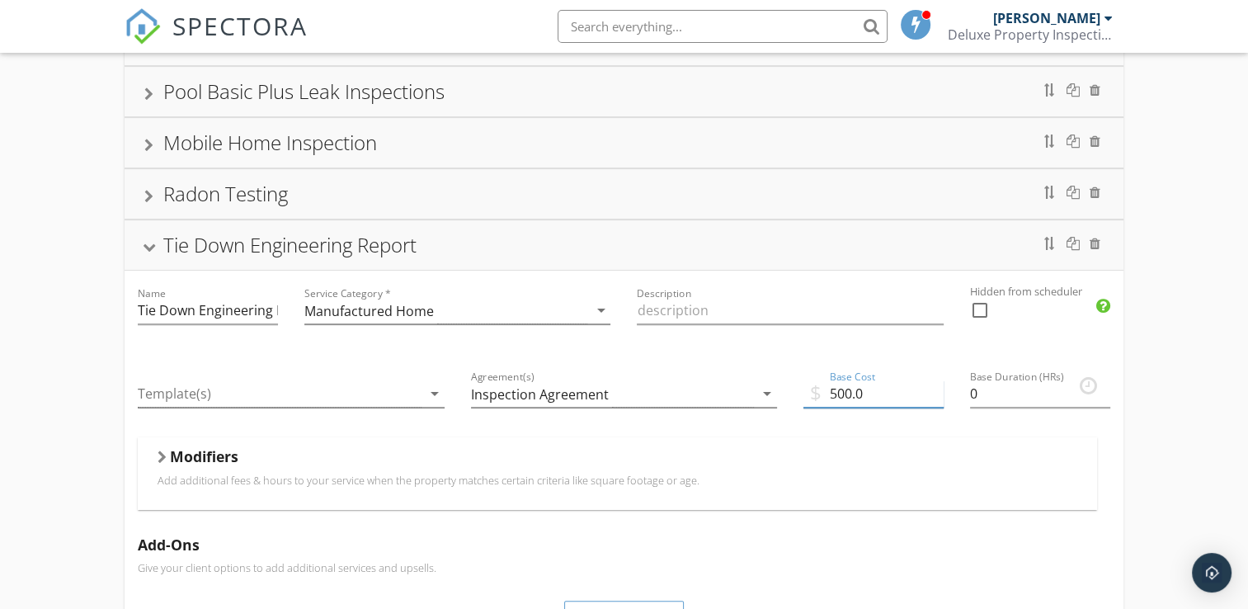
type input "500.0"
click at [883, 343] on div "Description" at bounding box center [789, 311] width 332 height 83
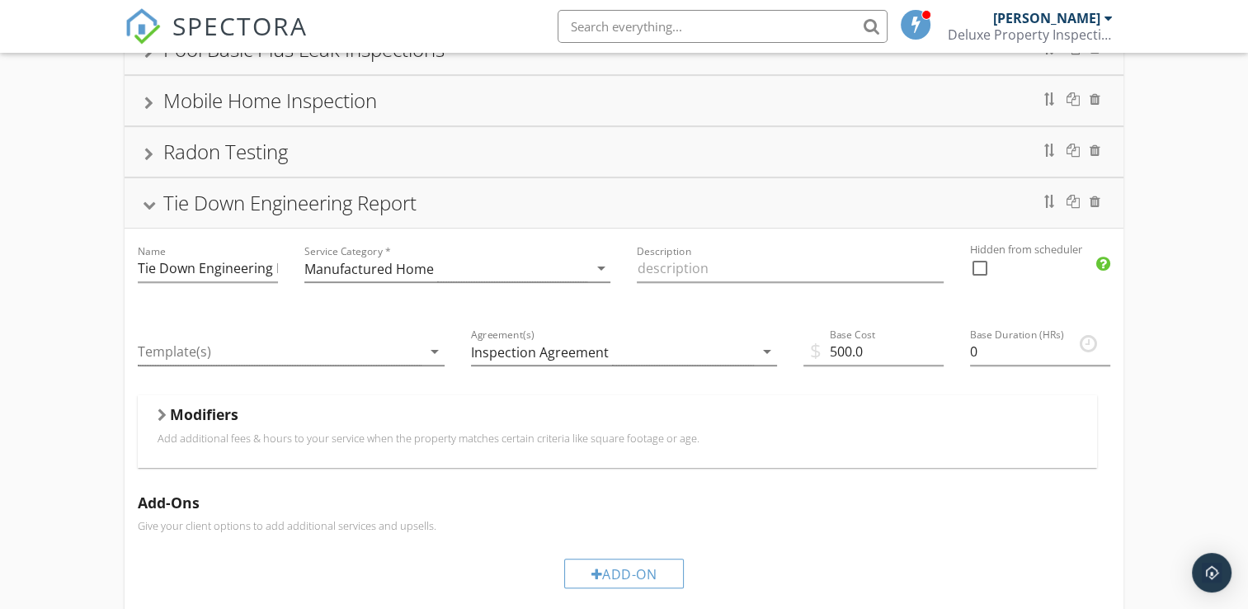
scroll to position [603, 0]
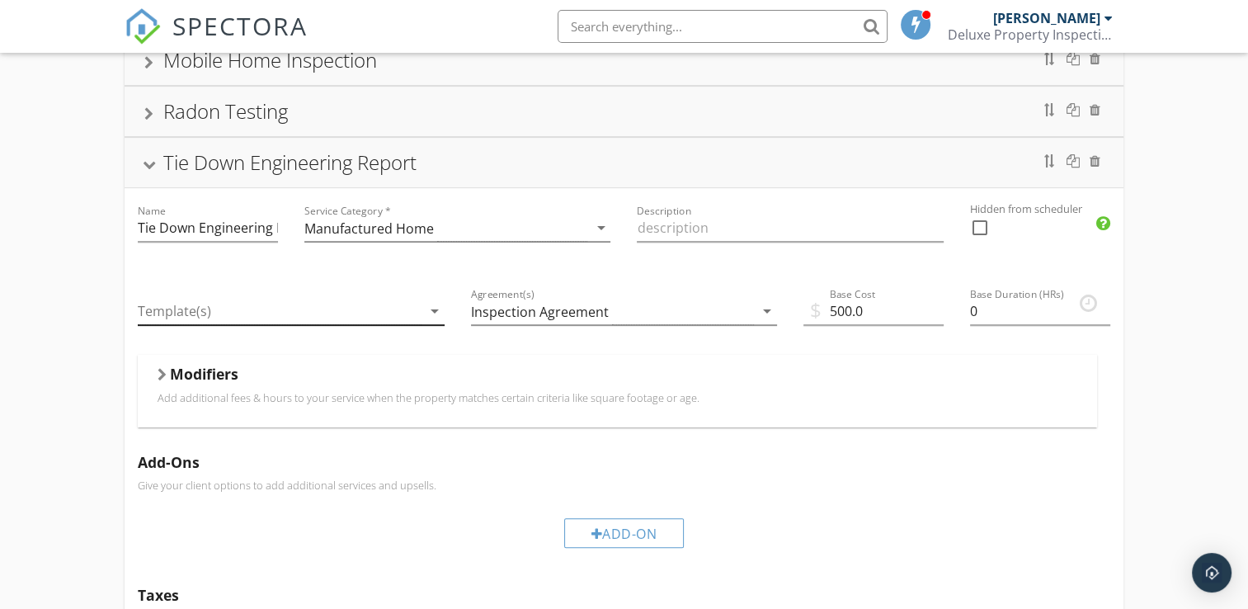
click at [429, 303] on icon "arrow_drop_down" at bounding box center [435, 311] width 20 height 20
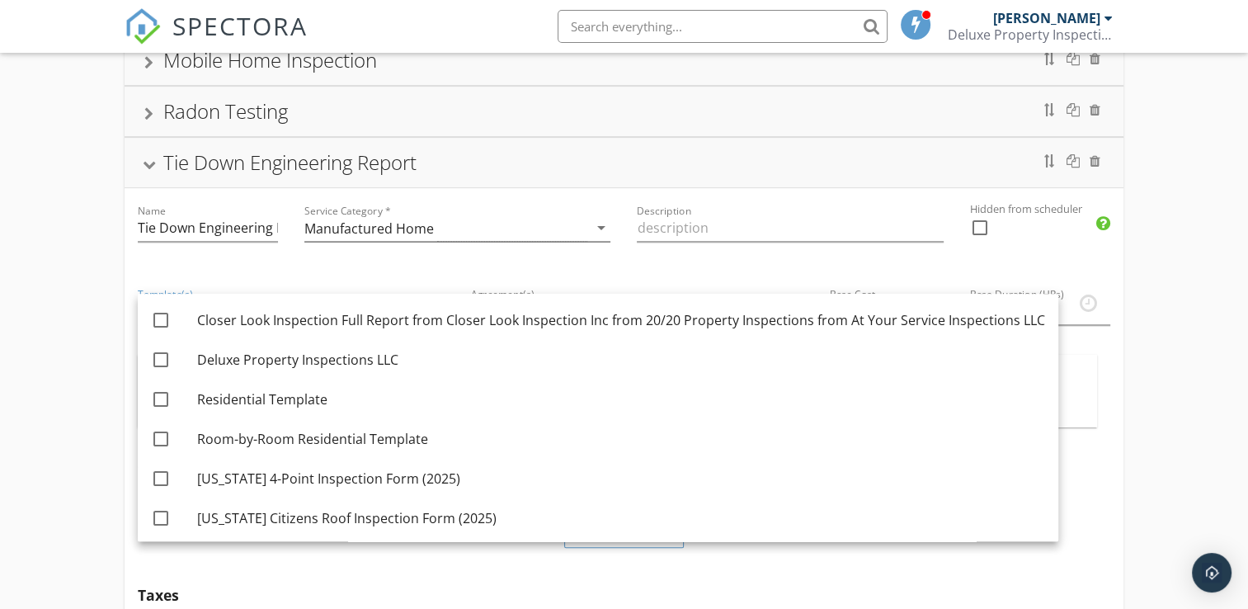
click at [470, 256] on div "Service Category * Manufactured Home arrow_drop_down" at bounding box center [457, 229] width 332 height 83
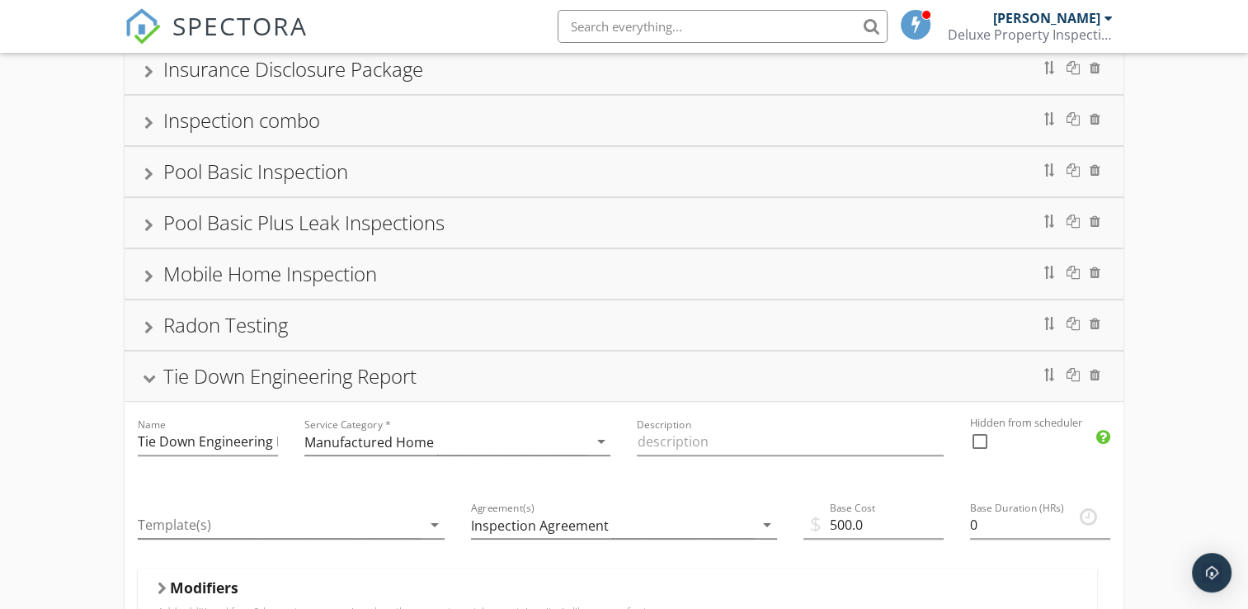
scroll to position [388, 0]
click at [368, 383] on div "Tie Down Engineering Report" at bounding box center [289, 377] width 253 height 27
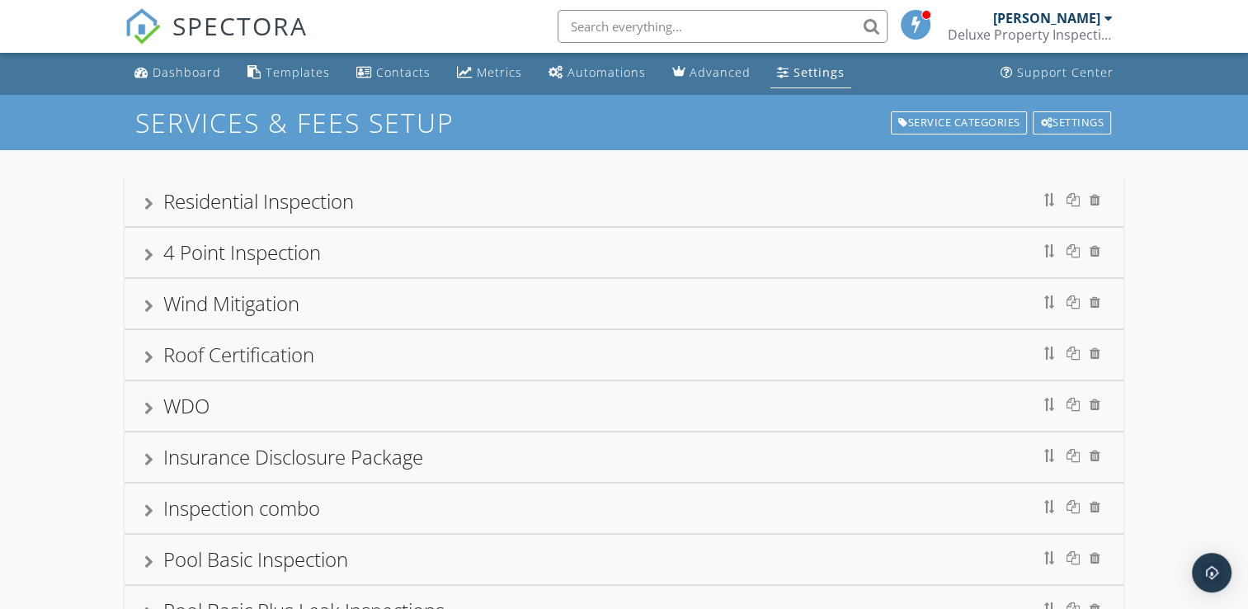
scroll to position [0, 0]
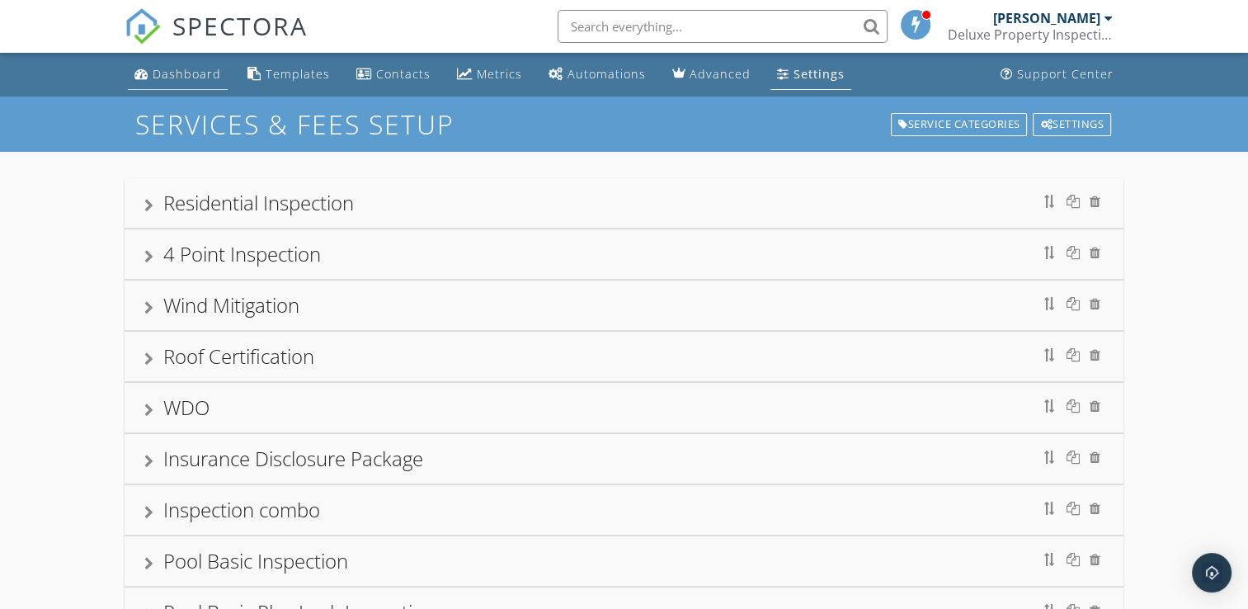
click at [177, 78] on div "Dashboard" at bounding box center [187, 74] width 68 height 16
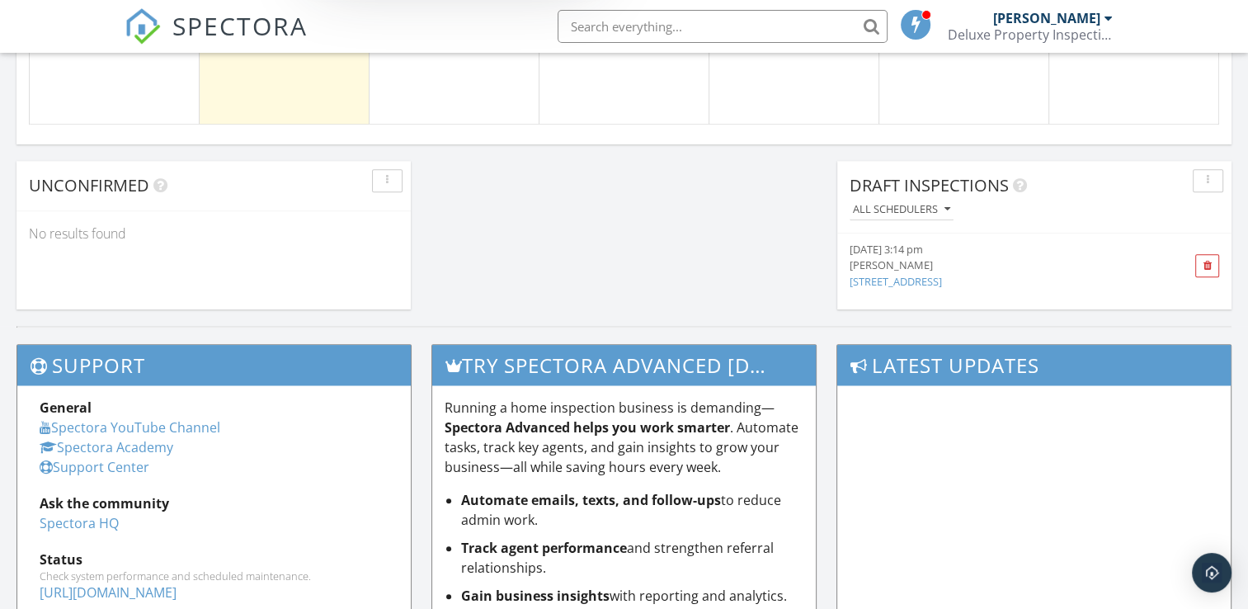
scroll to position [1402, 0]
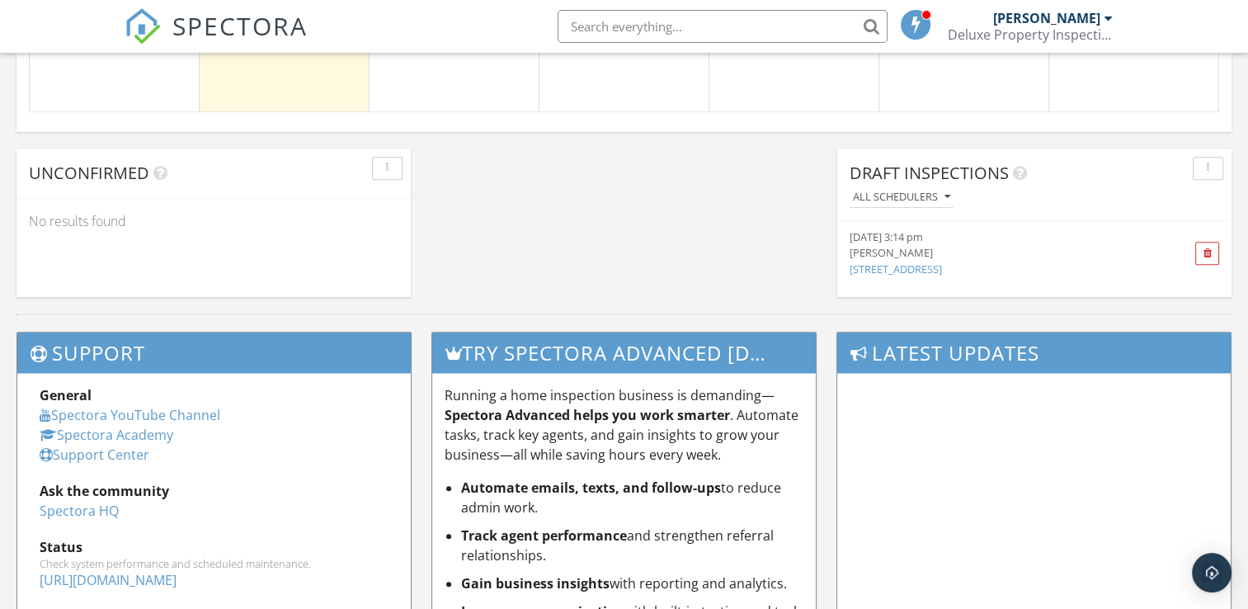
click at [1215, 163] on button "button" at bounding box center [1207, 168] width 31 height 23
click at [1055, 229] on div "[DATE] 3:14 pm" at bounding box center [1003, 237] width 308 height 16
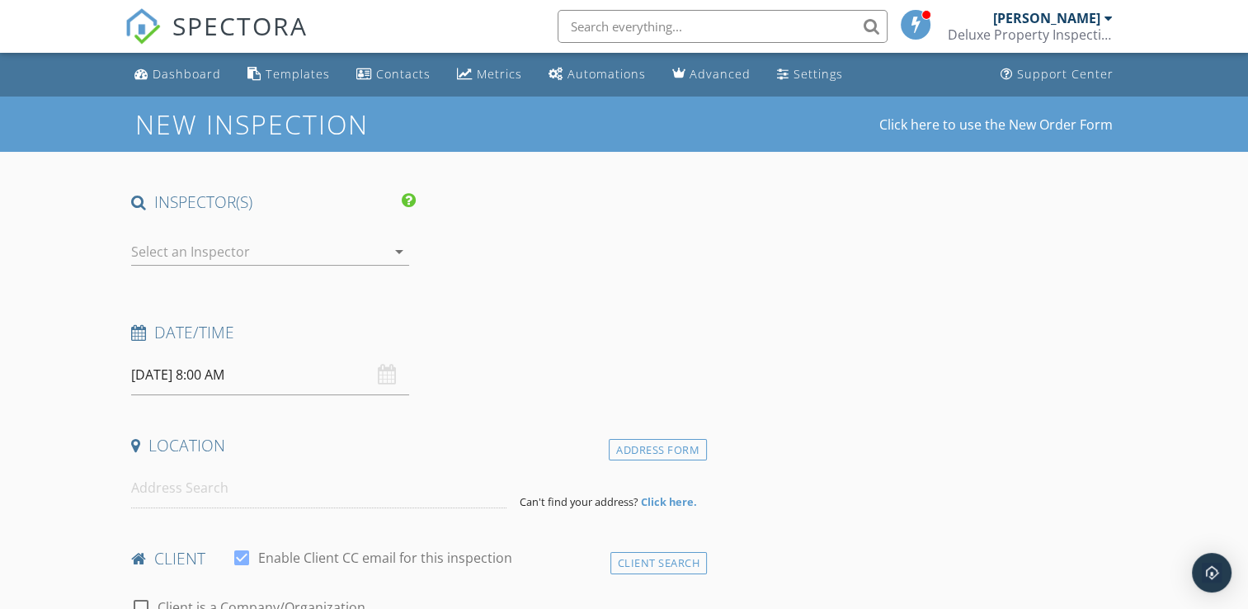
type input "[PERSON_NAME]"
type input "[EMAIL_ADDRESS][DOMAIN_NAME]"
type input "[PHONE_NUMBER]"
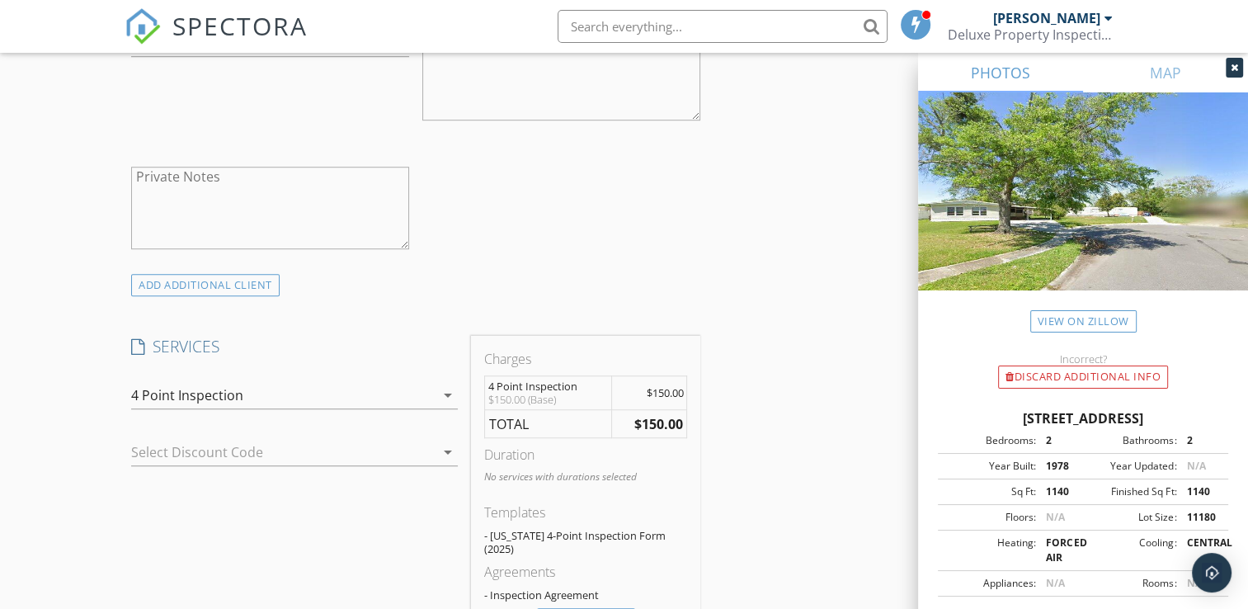
scroll to position [1072, 0]
click at [440, 404] on icon "arrow_drop_down" at bounding box center [448, 394] width 20 height 20
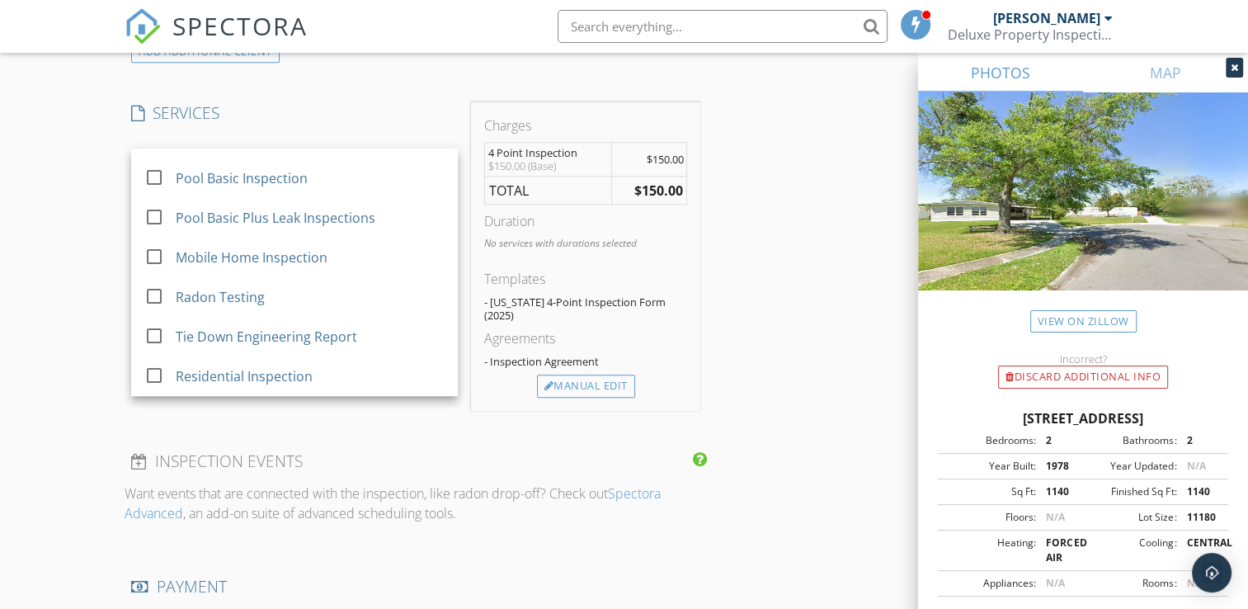
scroll to position [1319, 0]
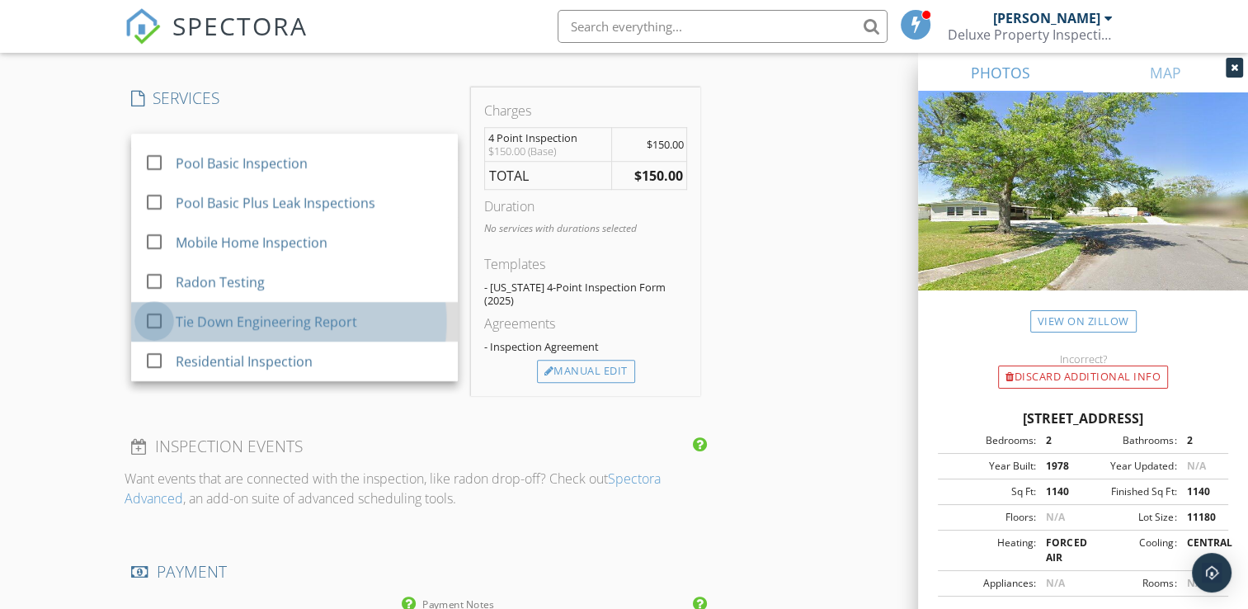
click at [156, 335] on div at bounding box center [154, 321] width 28 height 28
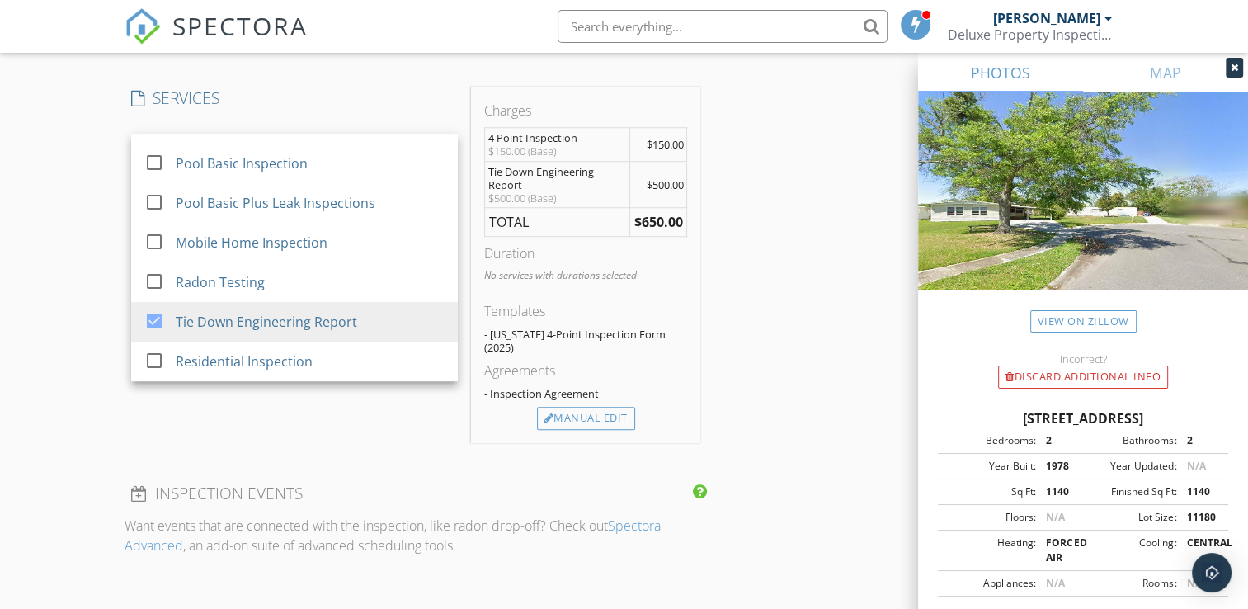
click at [789, 164] on div "INSPECTOR(S) check_box Kenrick Ocana-Velez PRIMARY Kenrick Ocana-Velez arrow_dr…" at bounding box center [624, 259] width 998 height 2774
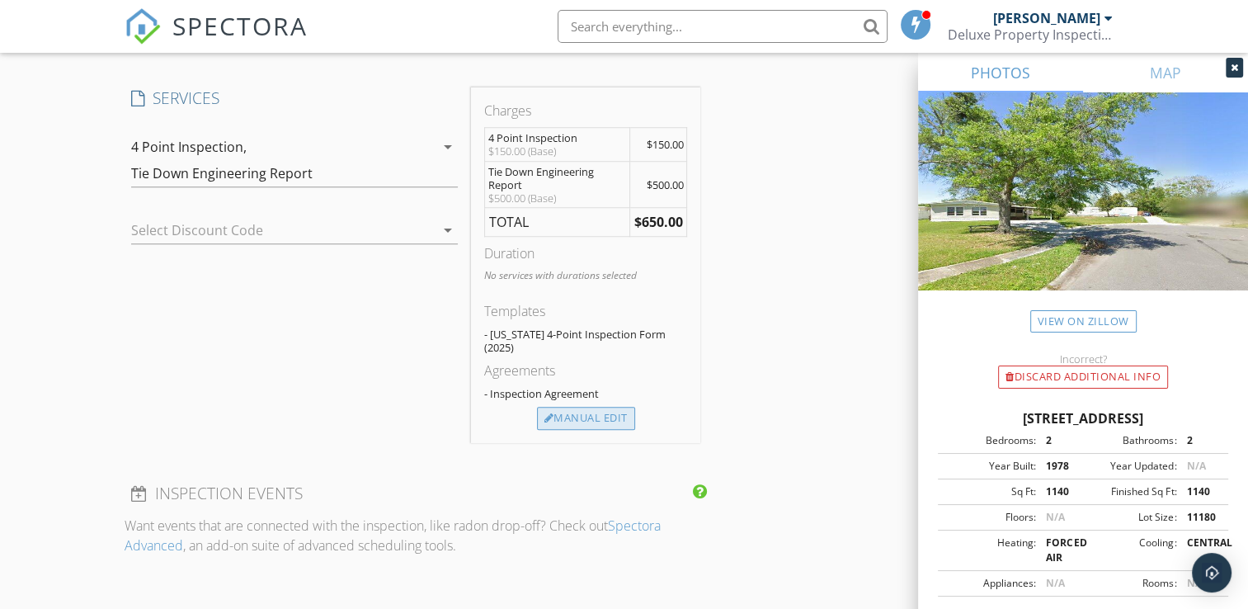
click at [612, 417] on div "Manual Edit" at bounding box center [586, 418] width 98 height 23
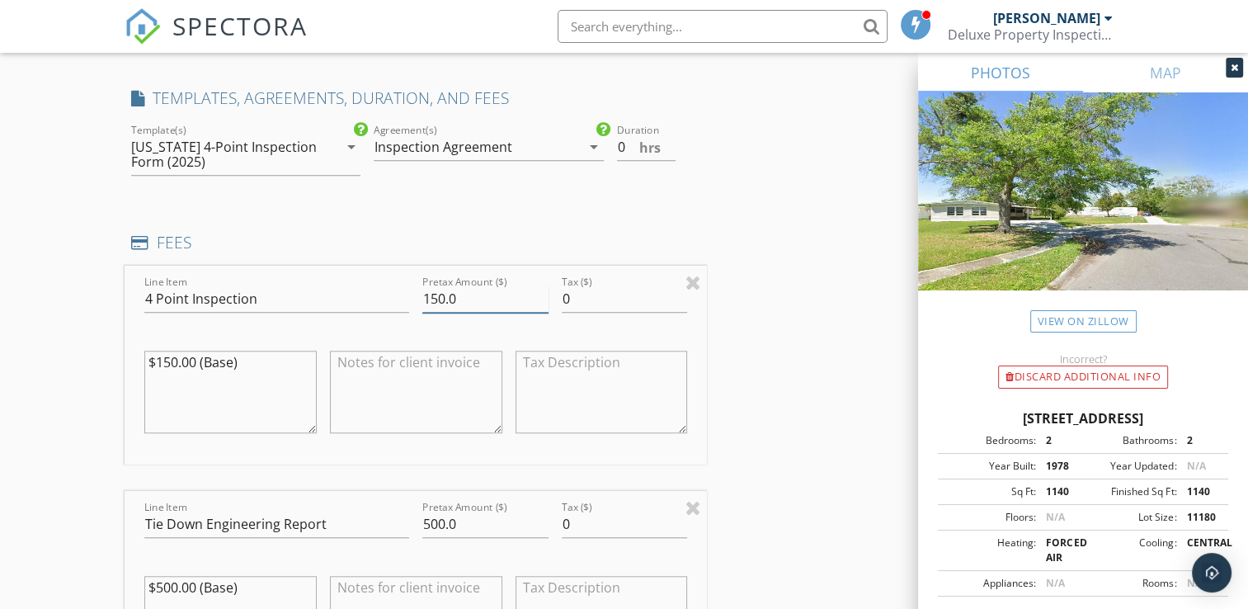
click at [439, 310] on input "150.0" at bounding box center [485, 298] width 126 height 27
type input "10.0"
type input "100.0"
click at [820, 202] on div "INSPECTOR(S) check_box Kenrick Ocana-Velez PRIMARY Kenrick Ocana-Velez arrow_dr…" at bounding box center [624, 434] width 998 height 3124
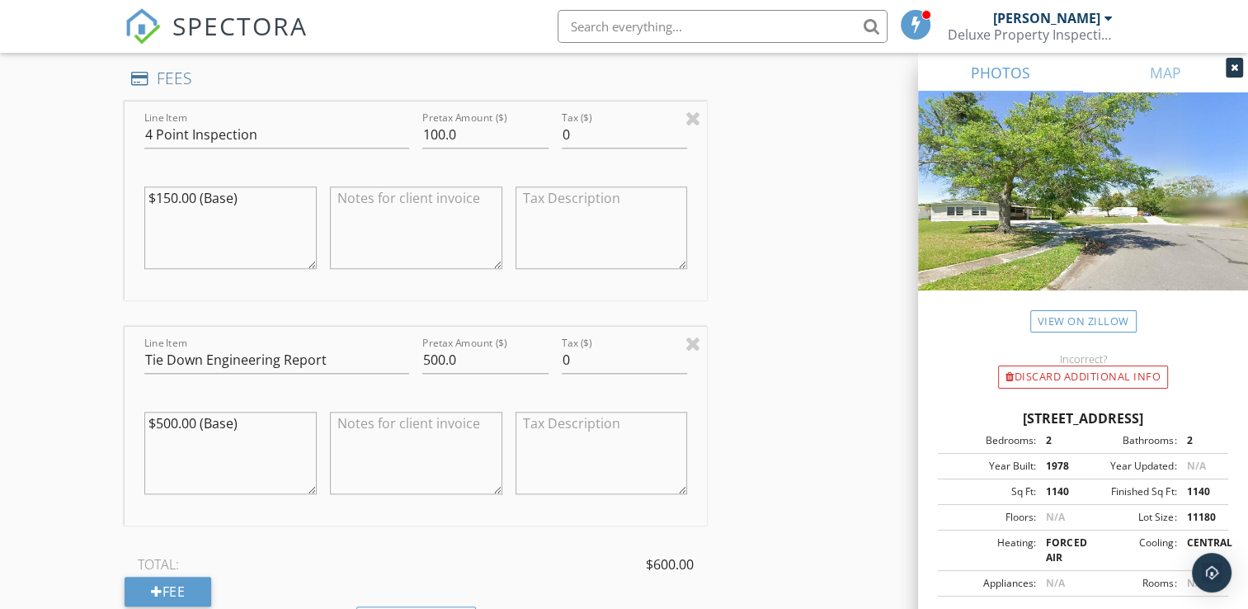
scroll to position [1567, 0]
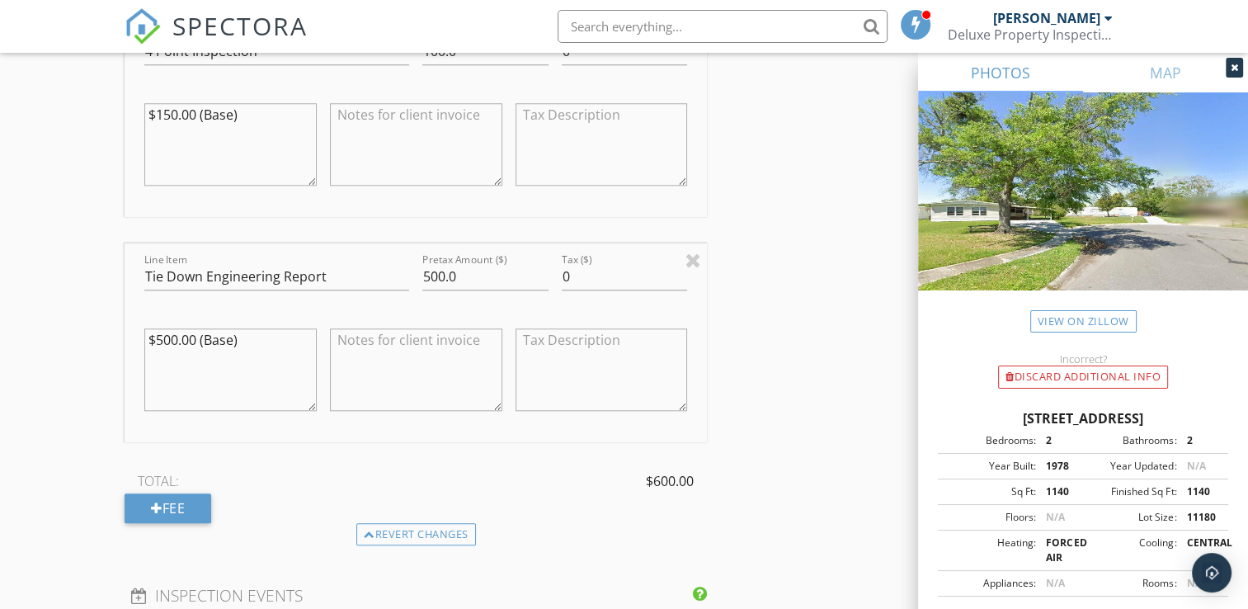
click at [1231, 63] on icon at bounding box center [1233, 68] width 7 height 10
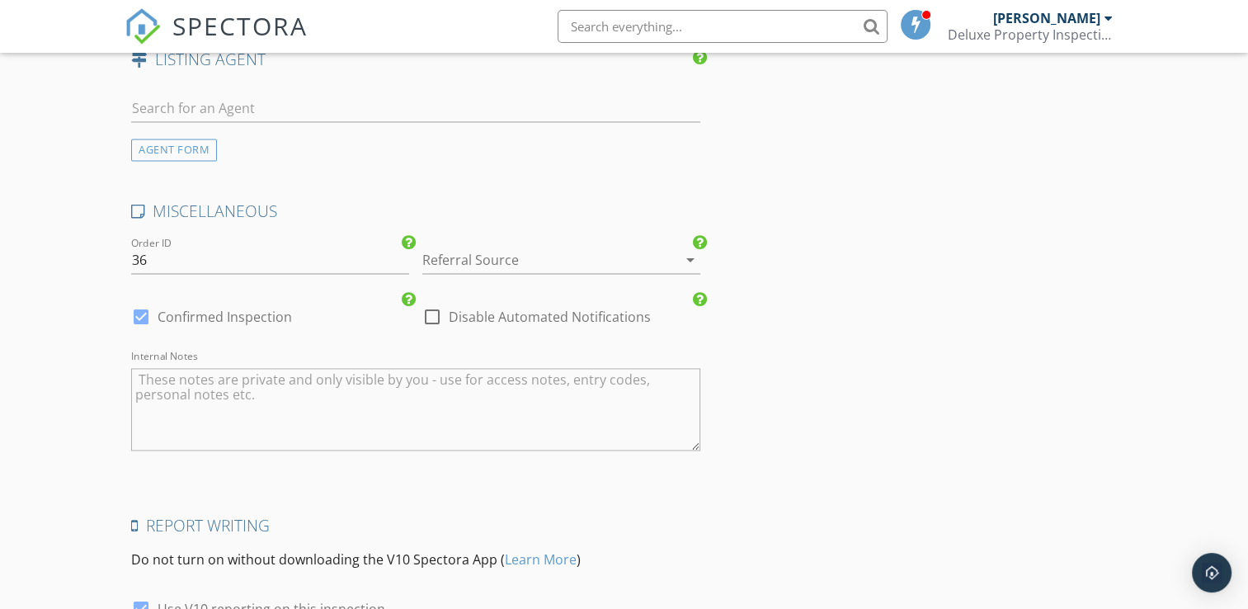
scroll to position [2556, 0]
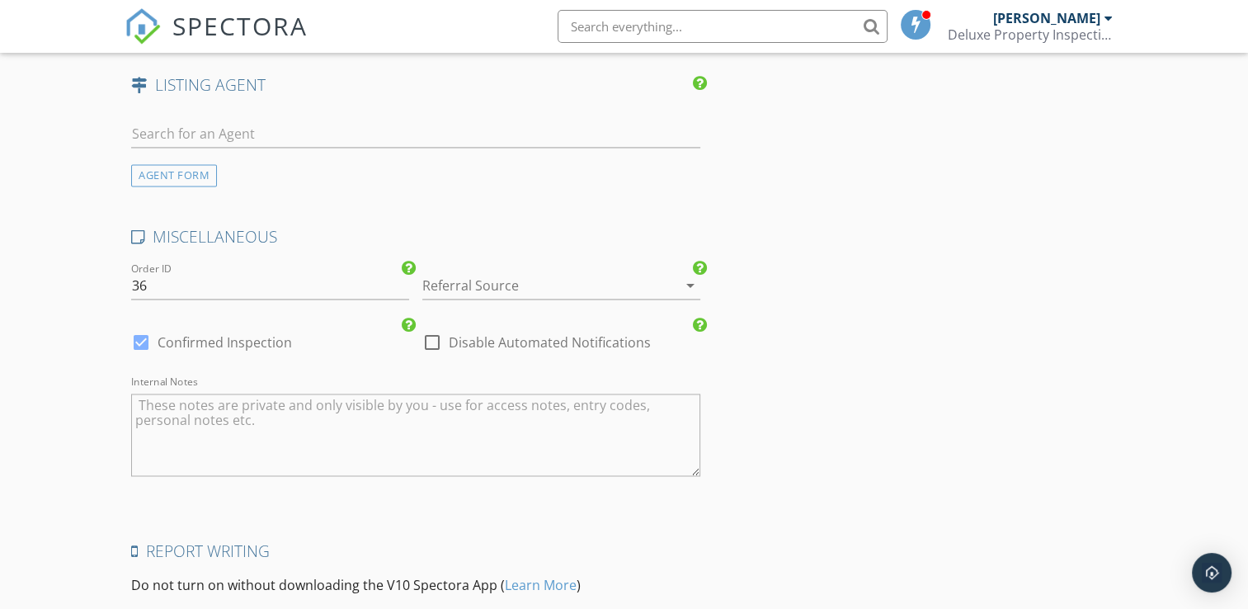
click at [668, 291] on div at bounding box center [667, 285] width 20 height 20
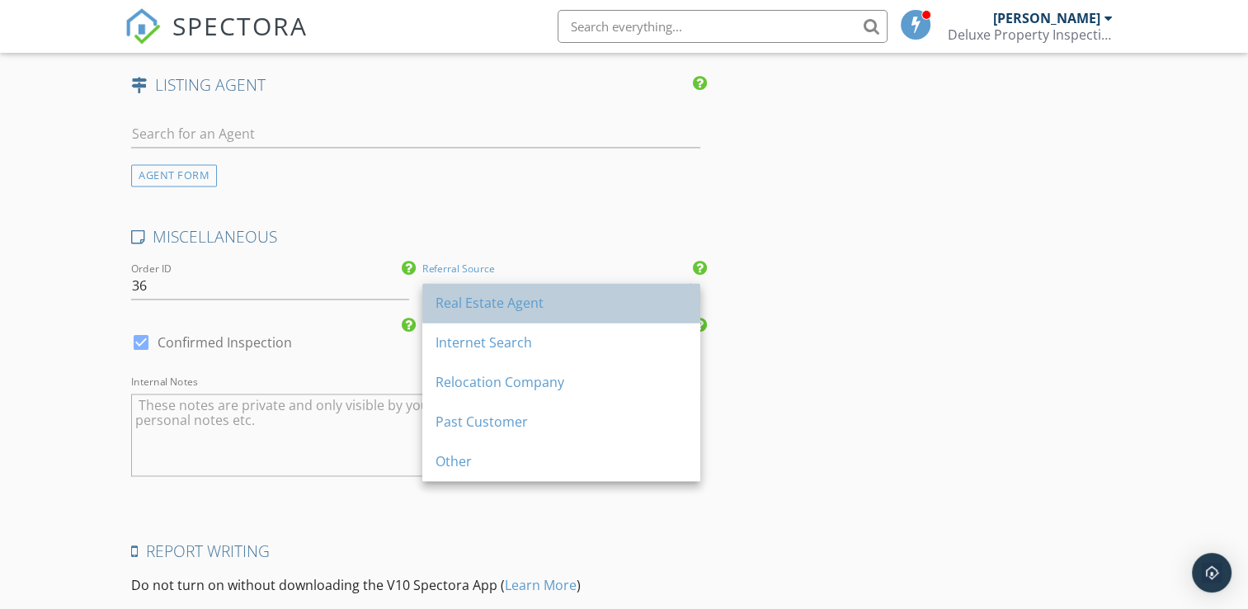
click at [501, 308] on div "Real Estate Agent" at bounding box center [560, 303] width 251 height 20
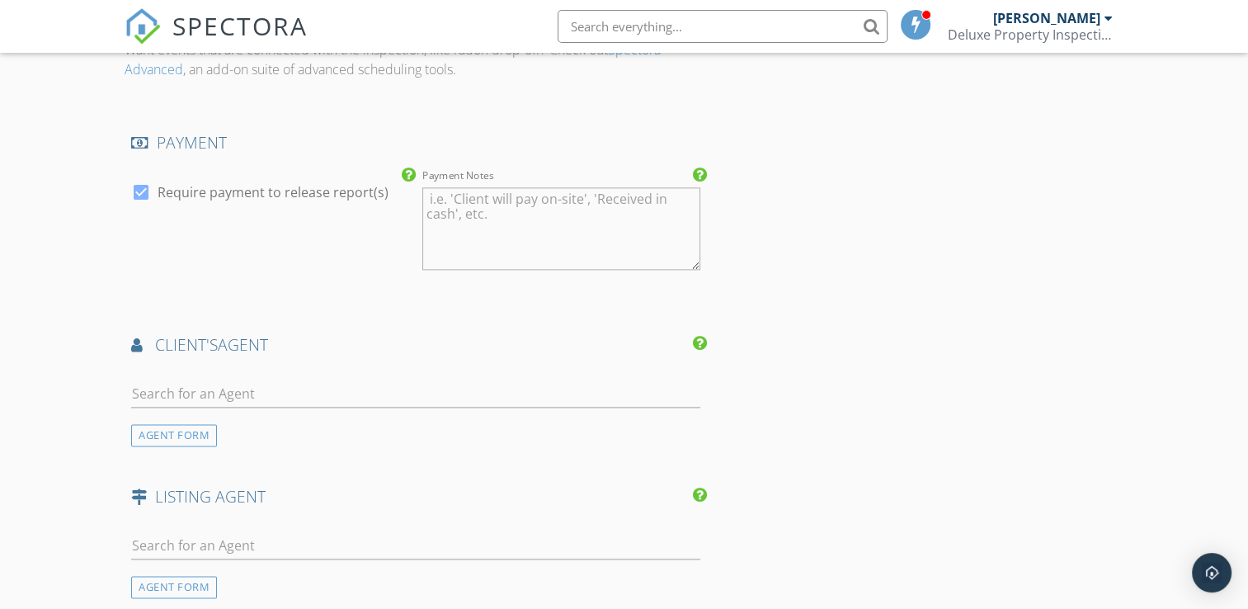
scroll to position [2144, 0]
click at [557, 223] on textarea "Payment Notes" at bounding box center [561, 229] width 278 height 82
type textarea "Client will pay via credit card"
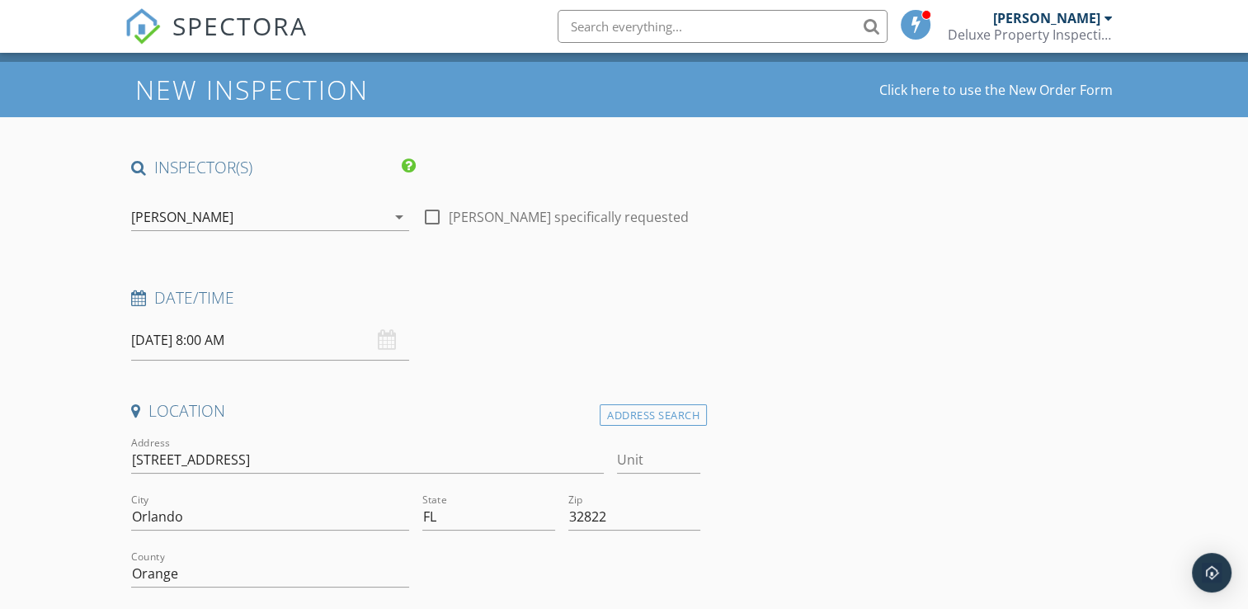
scroll to position [0, 0]
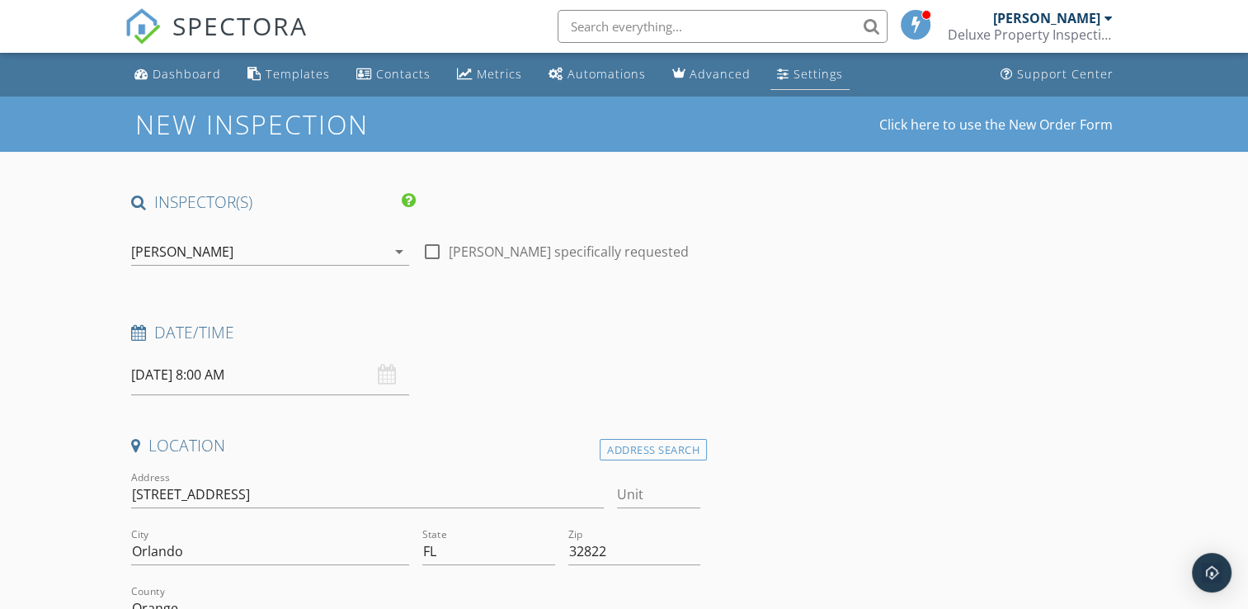
click at [806, 78] on div "Settings" at bounding box center [817, 74] width 49 height 16
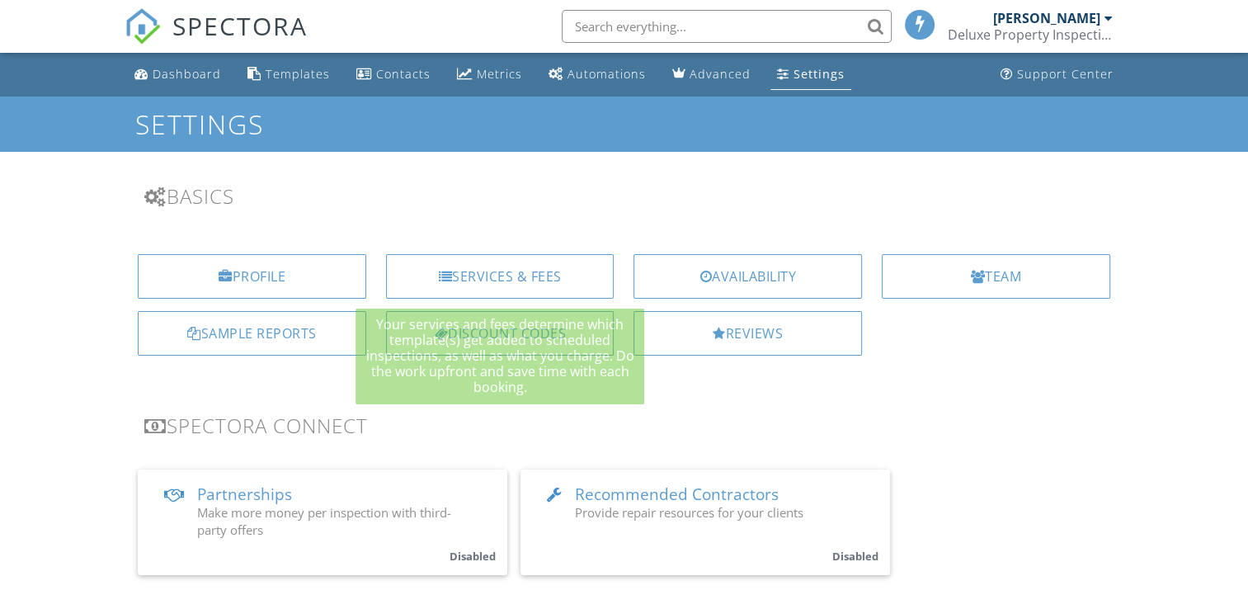
click at [523, 282] on div "Services & Fees" at bounding box center [500, 276] width 228 height 45
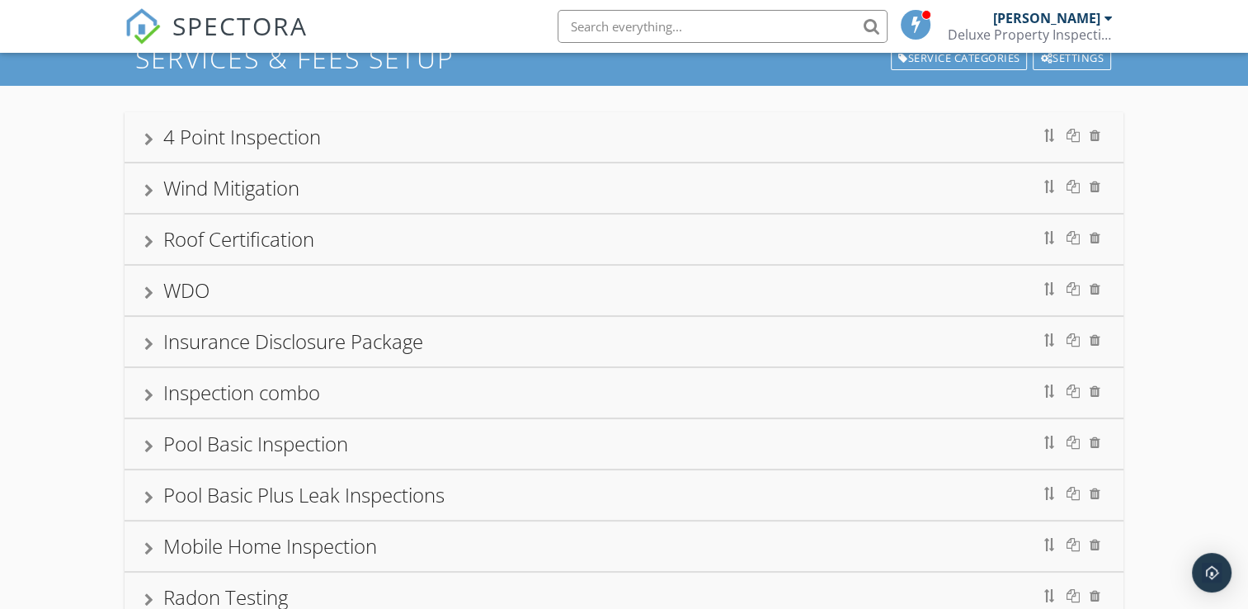
scroll to position [273, 0]
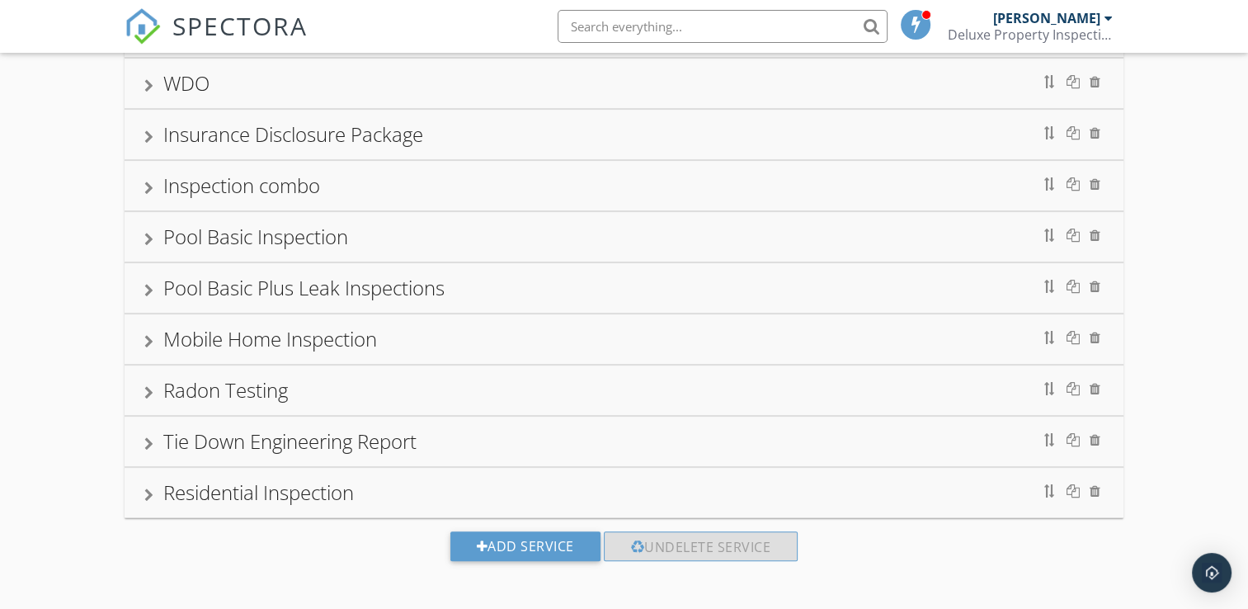
click at [267, 440] on div "Tie Down Engineering Report" at bounding box center [289, 440] width 253 height 27
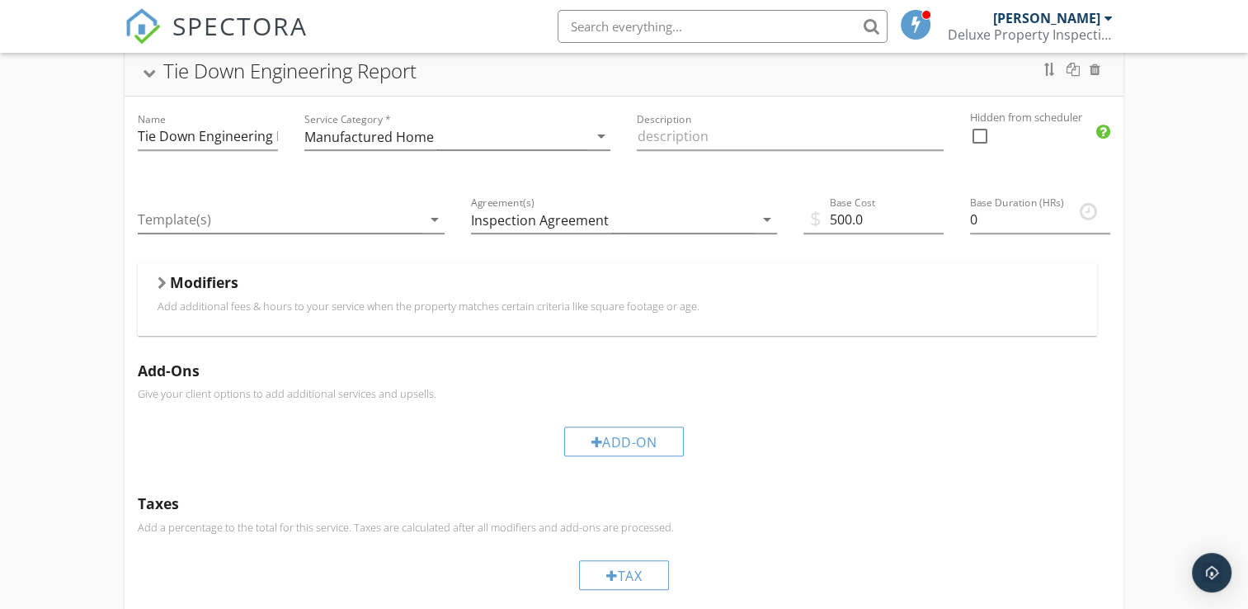
scroll to position [603, 0]
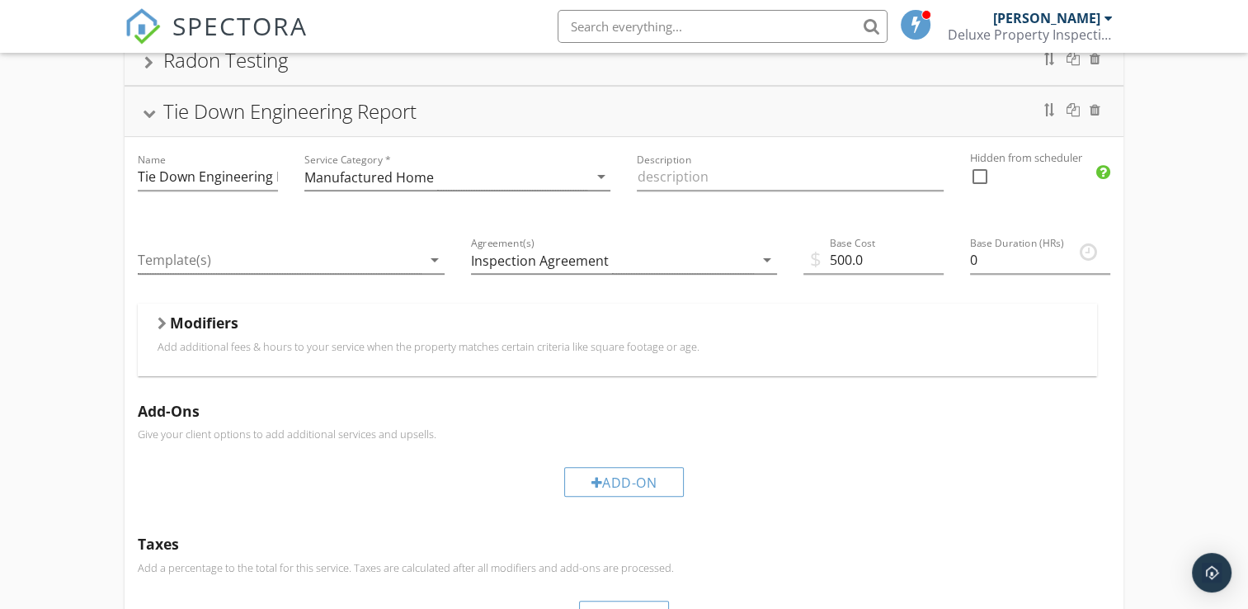
click at [233, 340] on p "Add additional fees & hours to your service when the property matches certain c…" at bounding box center [616, 346] width 919 height 13
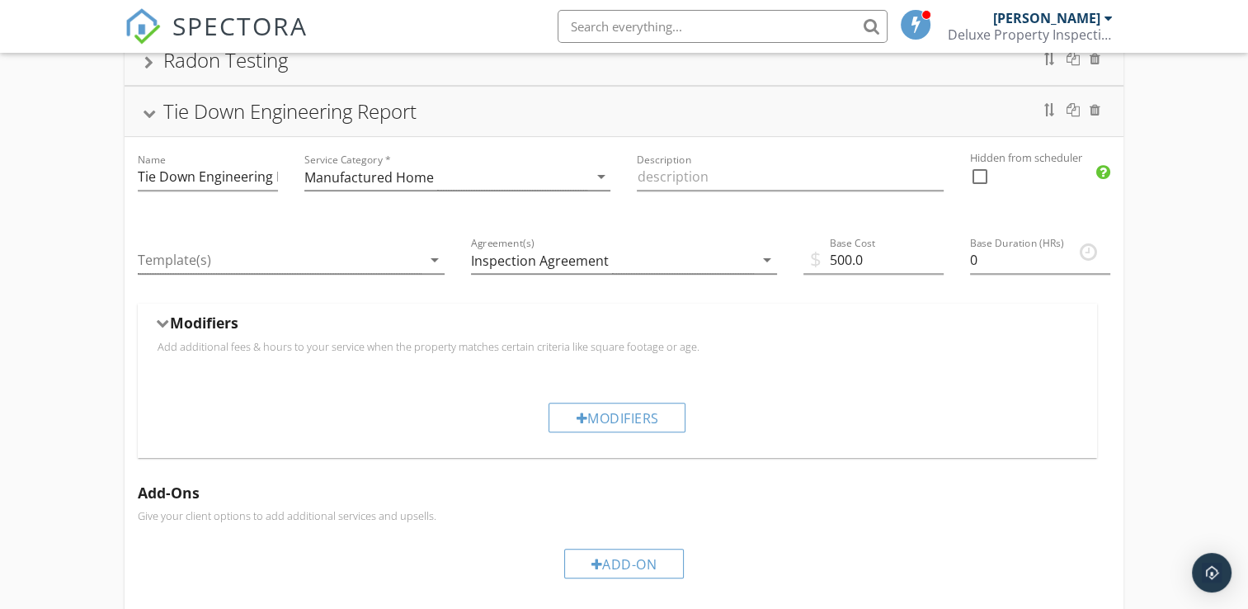
click at [234, 331] on div "Modifiers" at bounding box center [616, 326] width 919 height 26
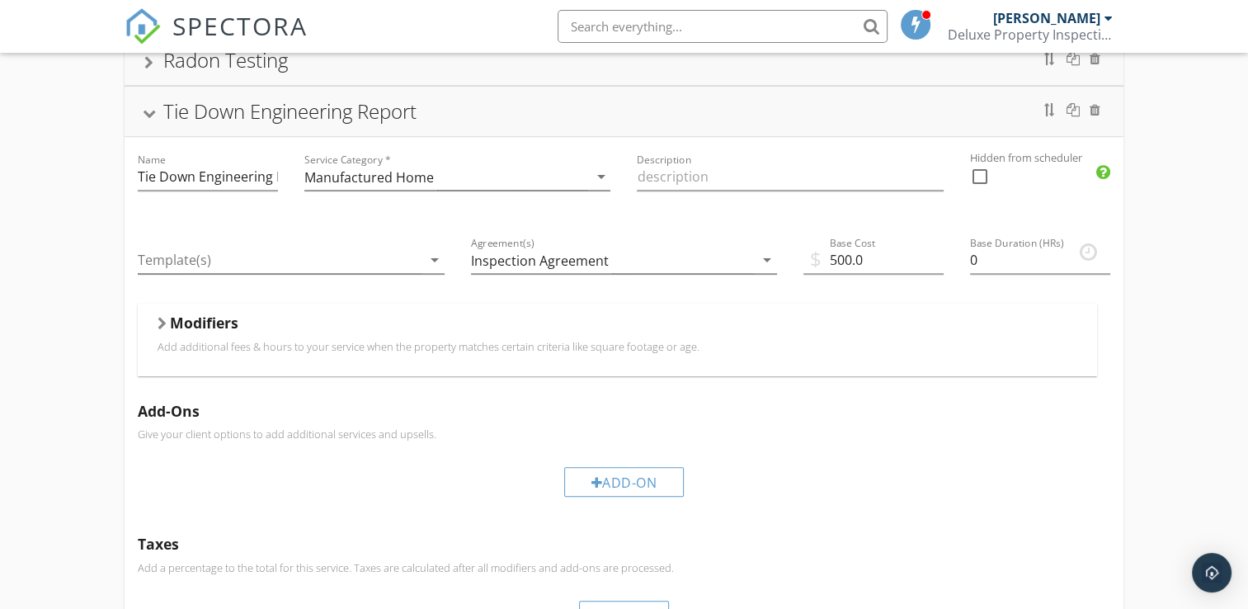
click at [179, 115] on div "Tie Down Engineering Report" at bounding box center [289, 110] width 253 height 27
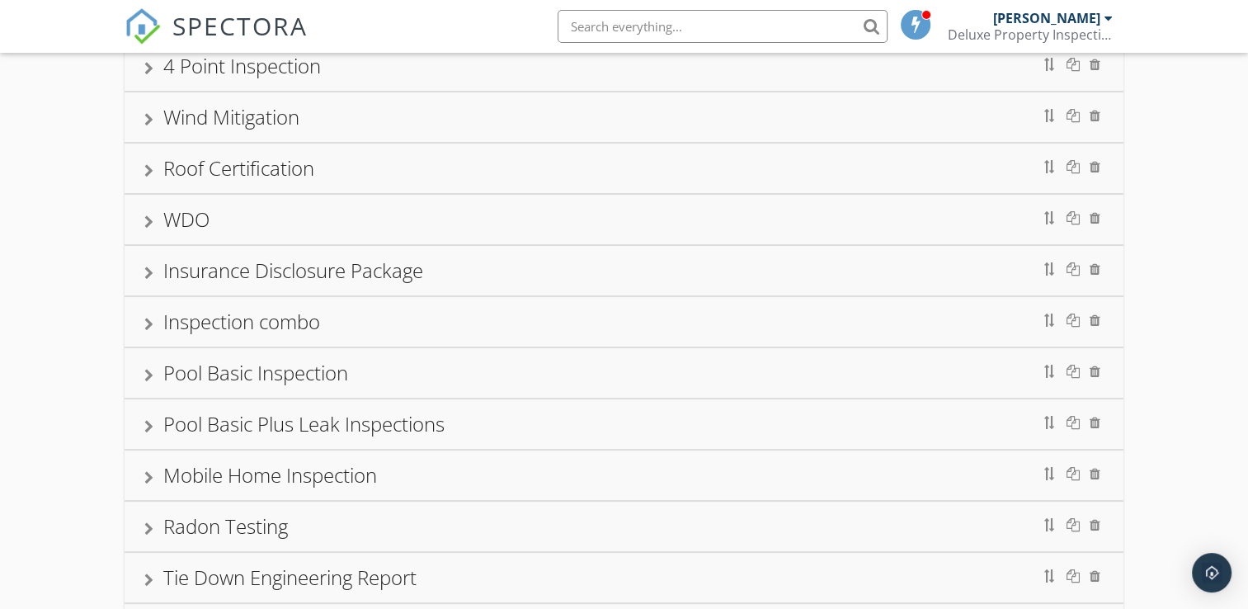
scroll to position [0, 0]
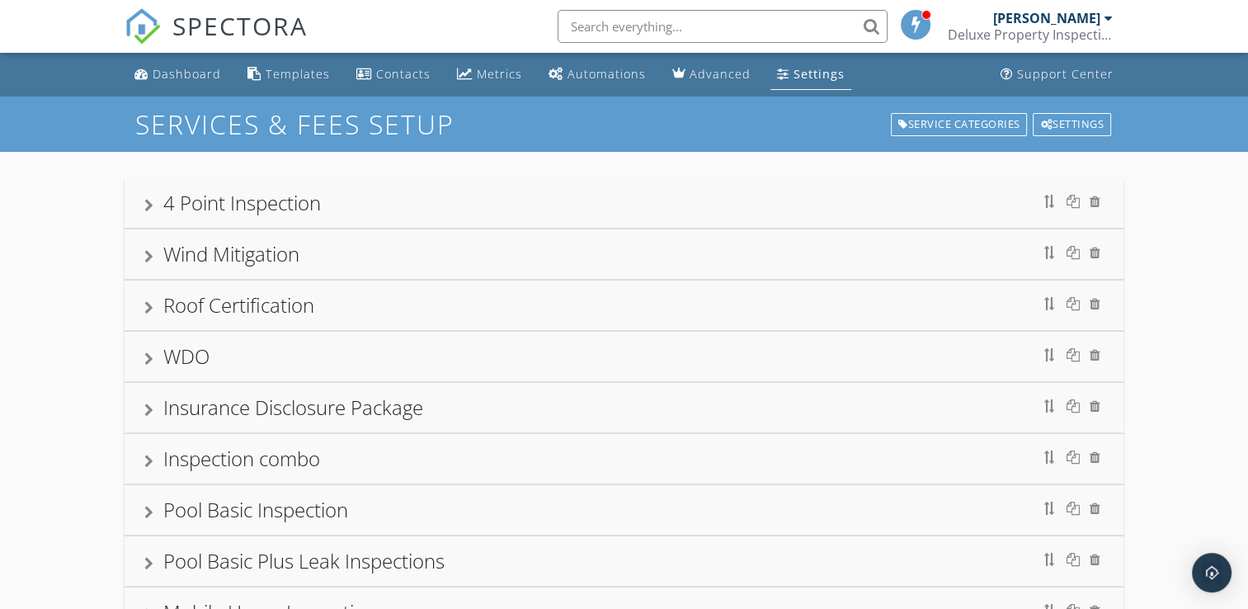
click at [797, 78] on div "Settings" at bounding box center [818, 74] width 51 height 16
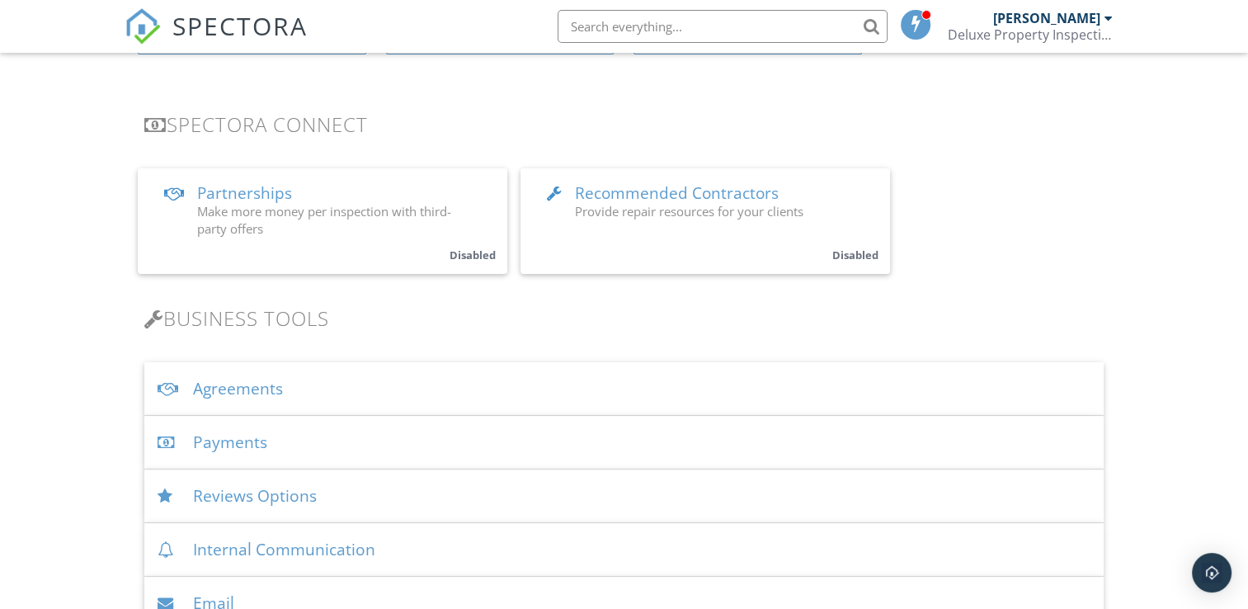
scroll to position [330, 0]
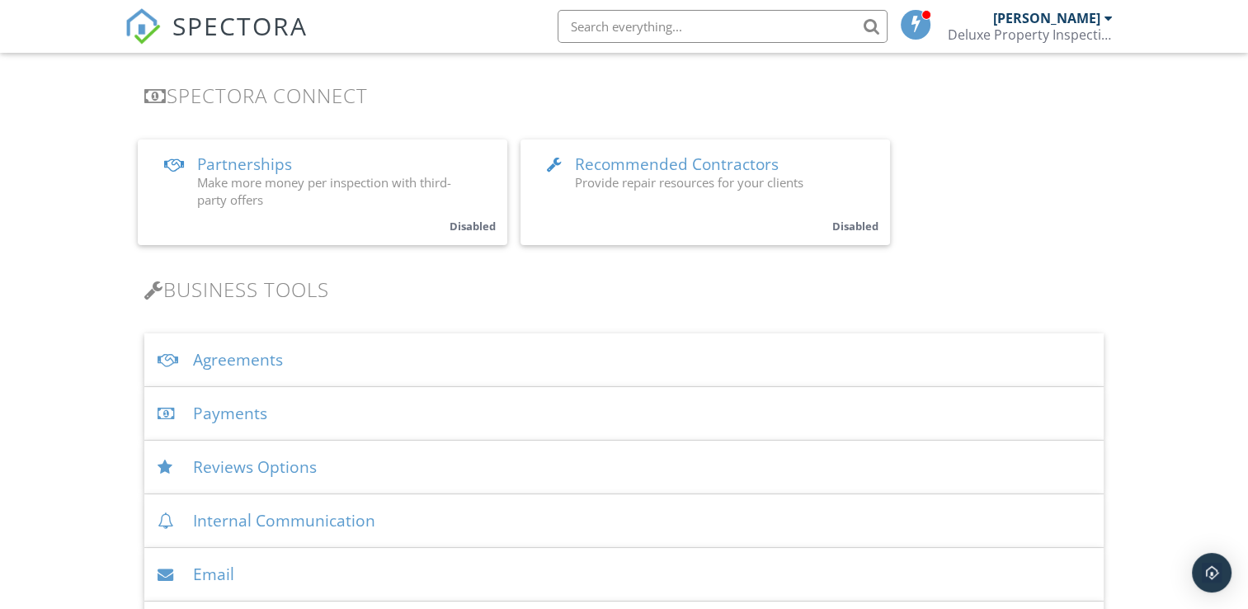
click at [255, 416] on div "Payments" at bounding box center [623, 414] width 958 height 54
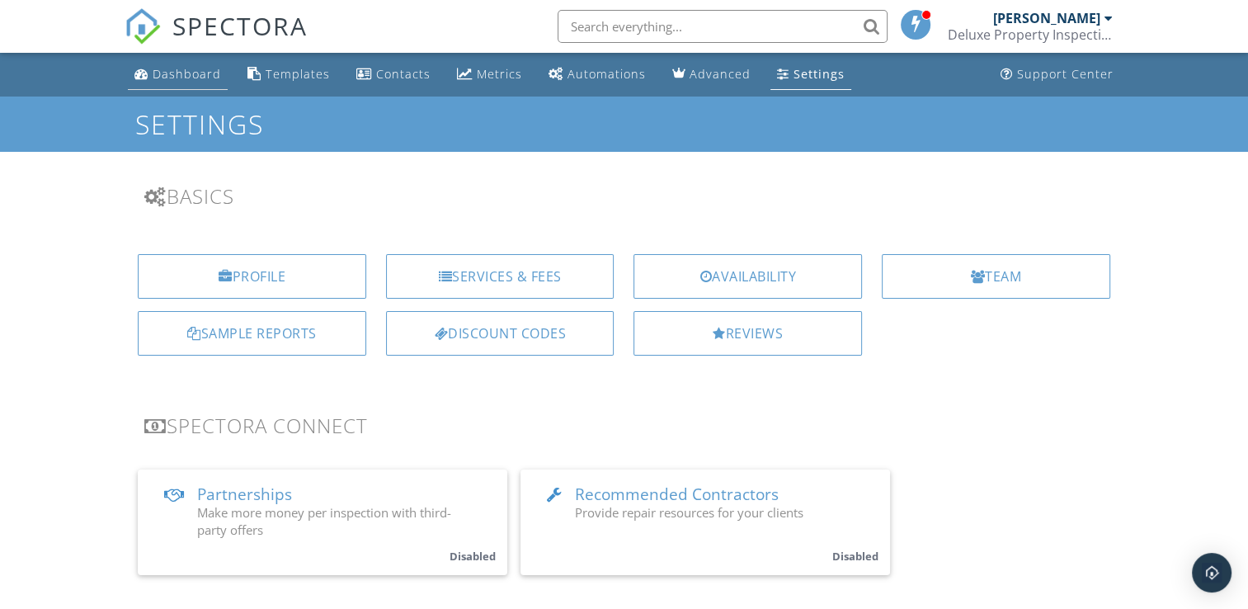
click at [195, 69] on div "Dashboard" at bounding box center [187, 74] width 68 height 16
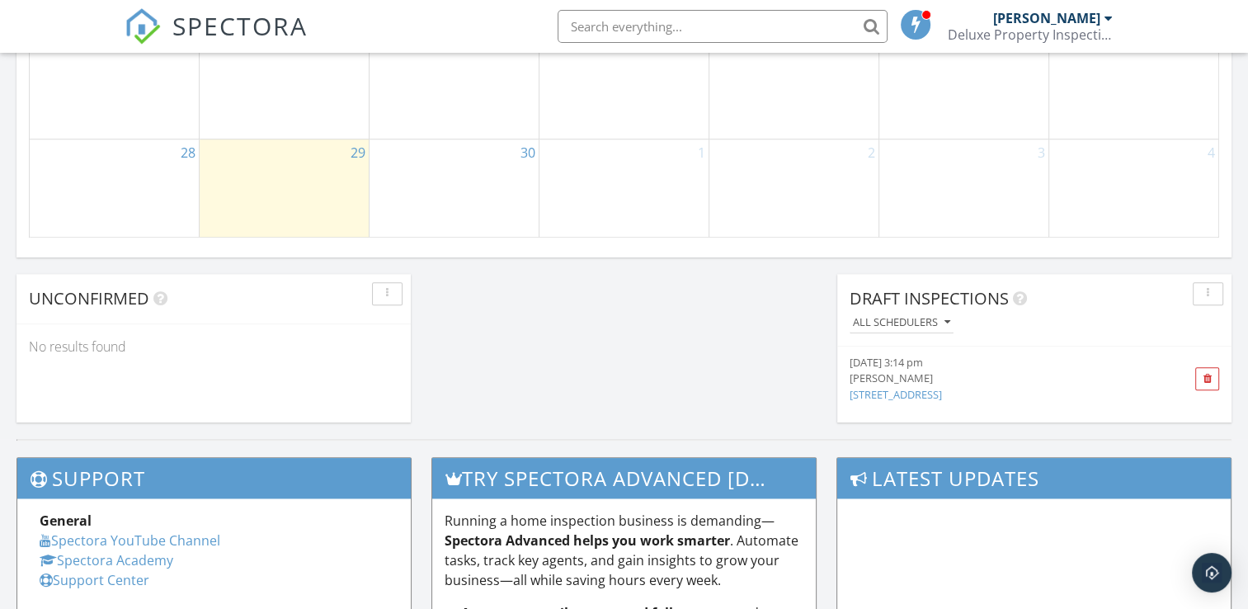
scroll to position [1237, 0]
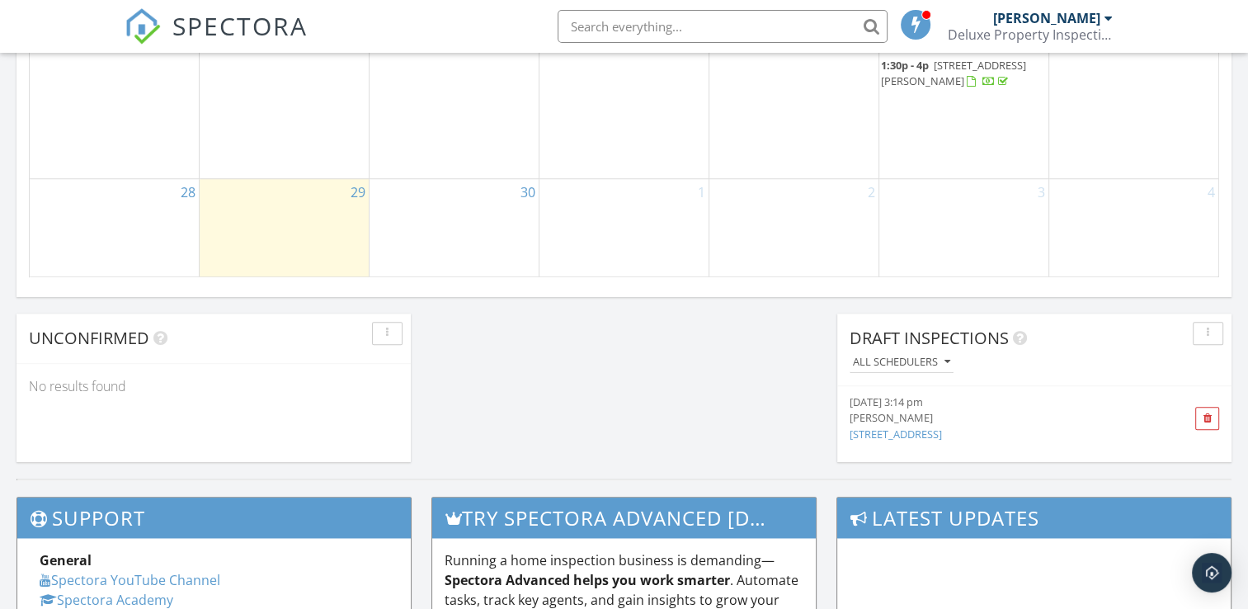
click at [981, 407] on div "09/29/25 3:14 pm" at bounding box center [1003, 402] width 308 height 16
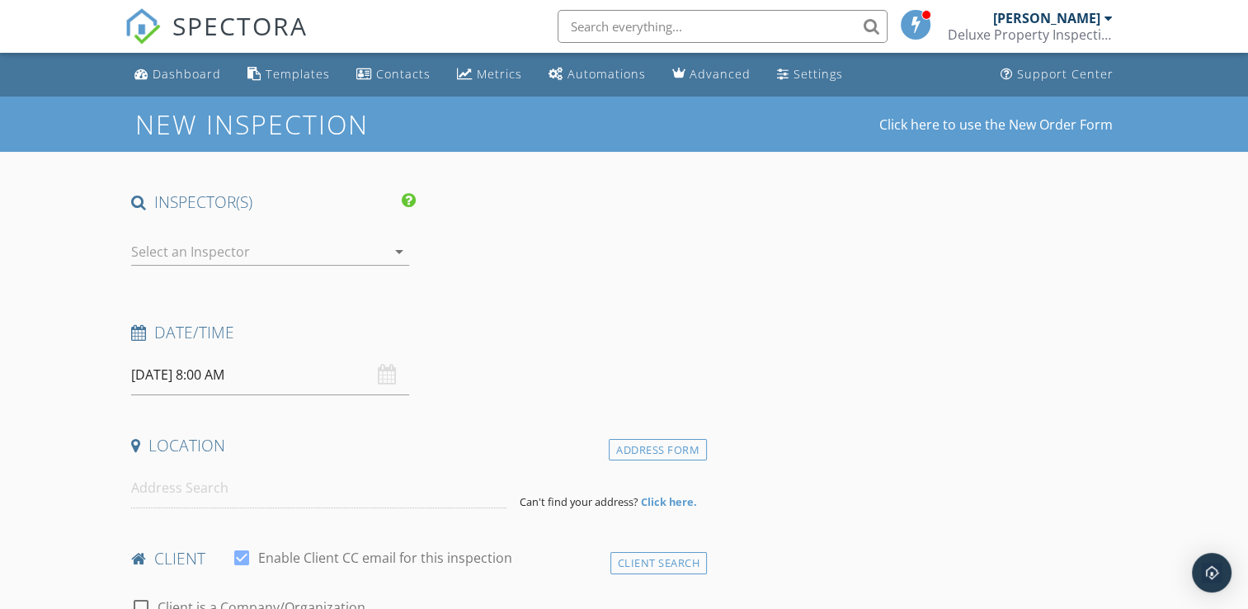
type input "[PERSON_NAME]"
type input "[EMAIL_ADDRESS][DOMAIN_NAME]"
type input "[PHONE_NUMBER]"
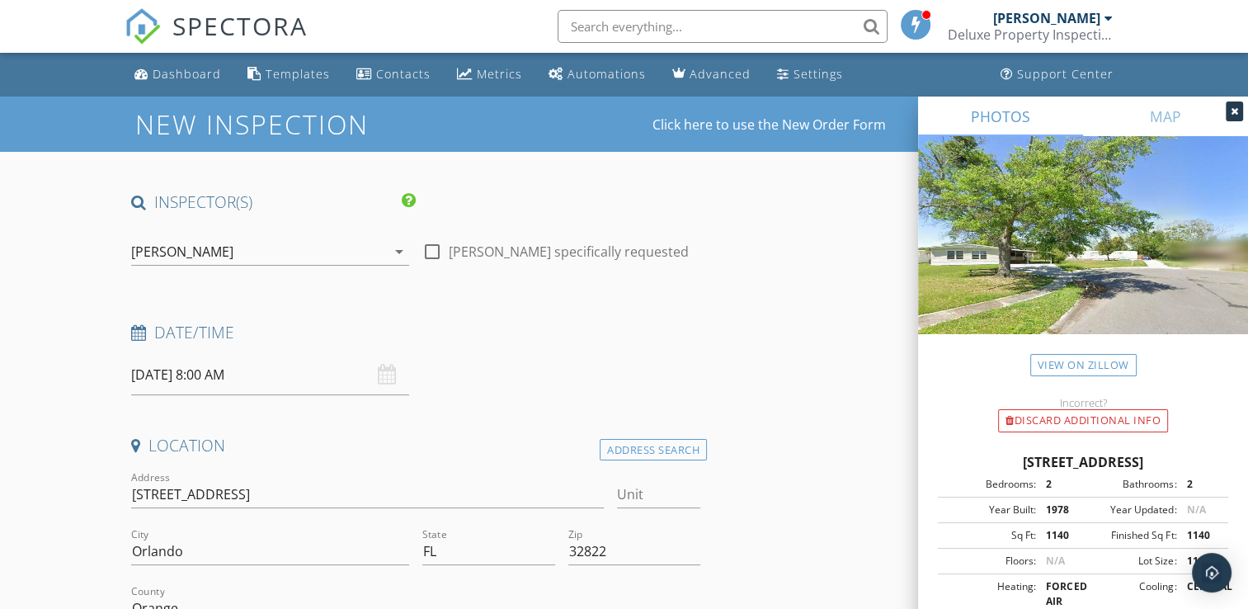
click at [1234, 112] on icon at bounding box center [1233, 111] width 7 height 10
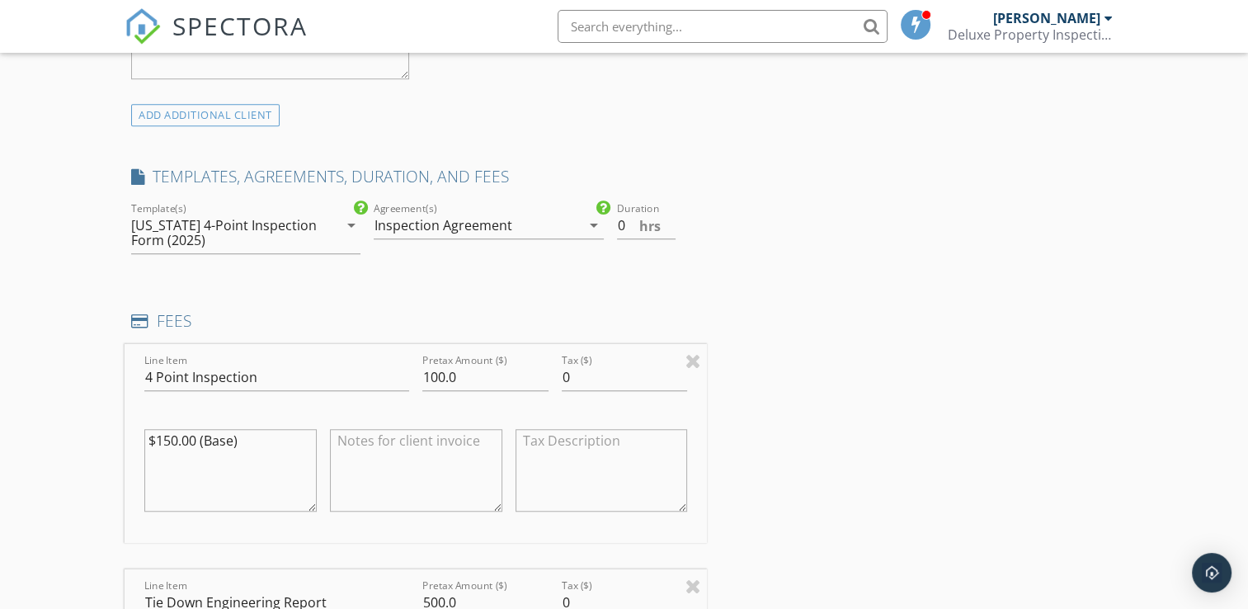
scroll to position [1237, 0]
click at [669, 239] on input "0.5" at bounding box center [646, 229] width 59 height 27
click at [669, 239] on input "1" at bounding box center [646, 229] width 59 height 27
type input "1.5"
click at [670, 239] on input "1.5" at bounding box center [646, 229] width 59 height 27
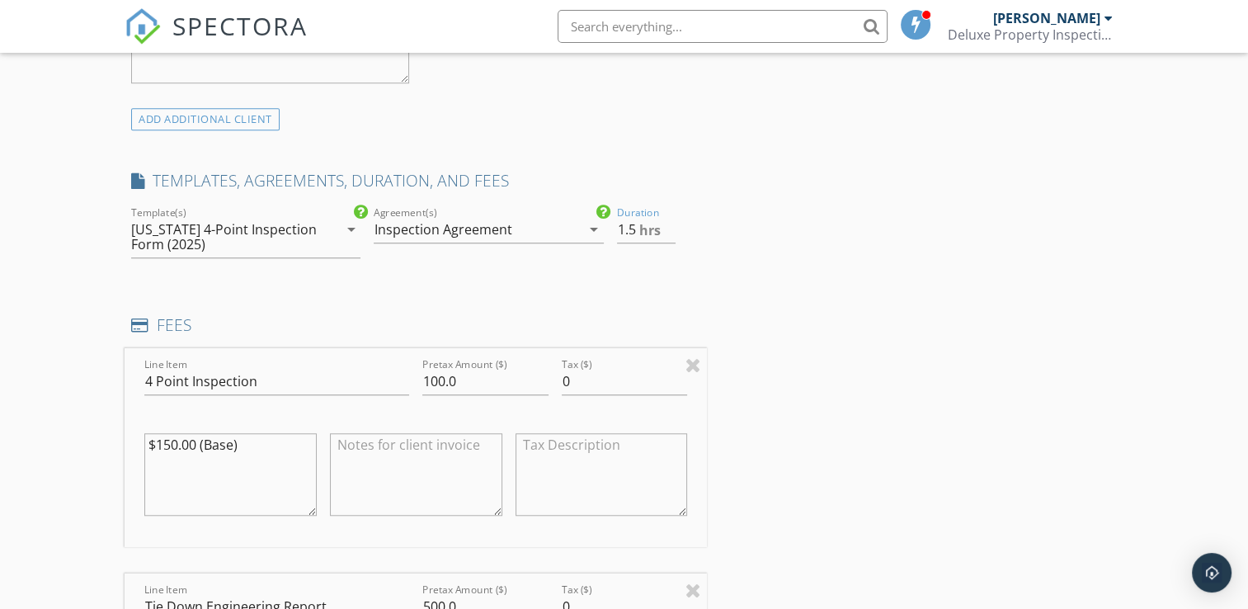
click at [914, 248] on div "INSPECTOR(S) check_box [PERSON_NAME] PRIMARY [PERSON_NAME] arrow_drop_down chec…" at bounding box center [624, 516] width 998 height 3124
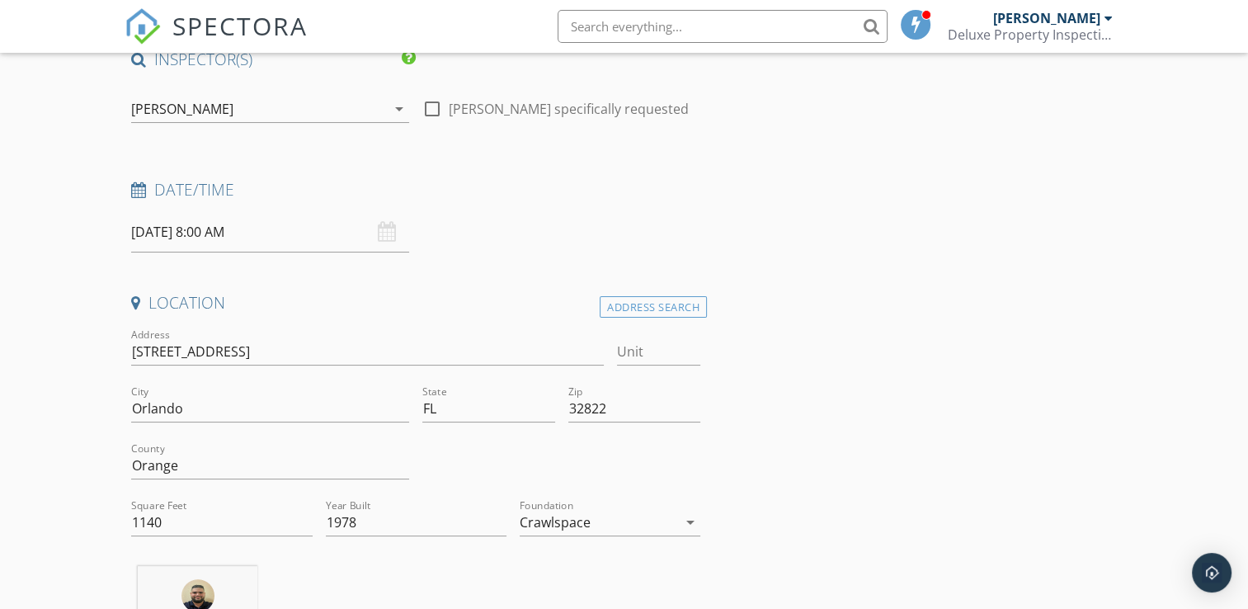
scroll to position [165, 0]
